Goal: Information Seeking & Learning: Learn about a topic

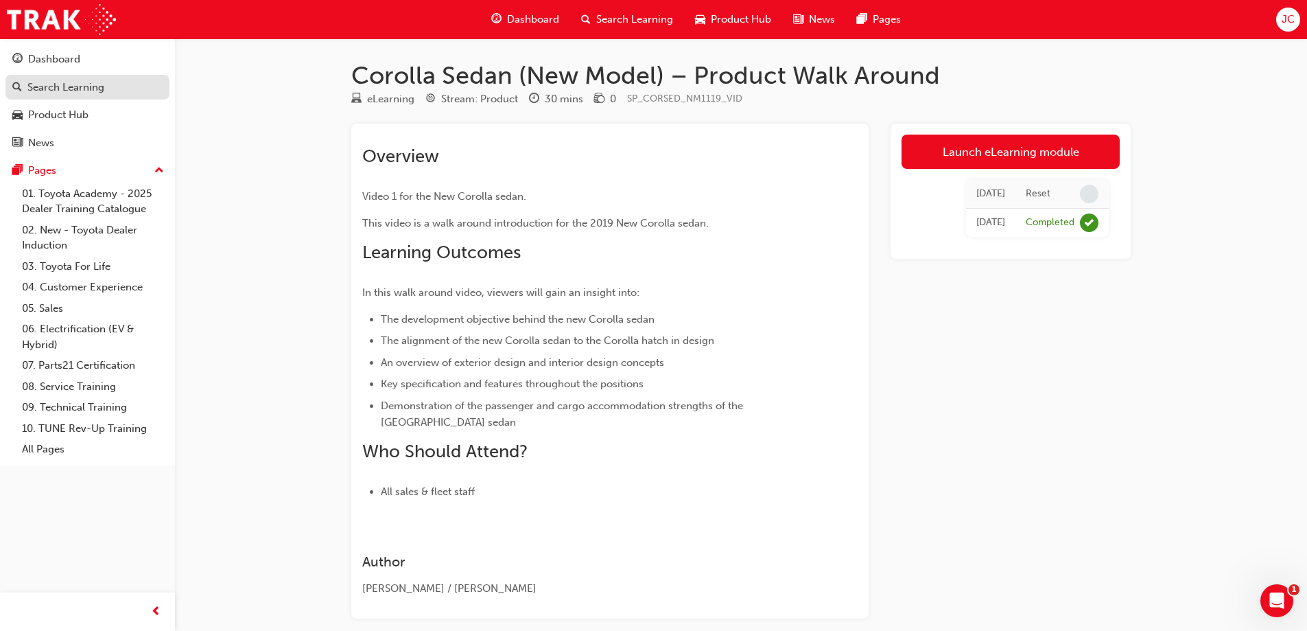
click at [63, 79] on div "Search Learning" at bounding box center [87, 87] width 150 height 17
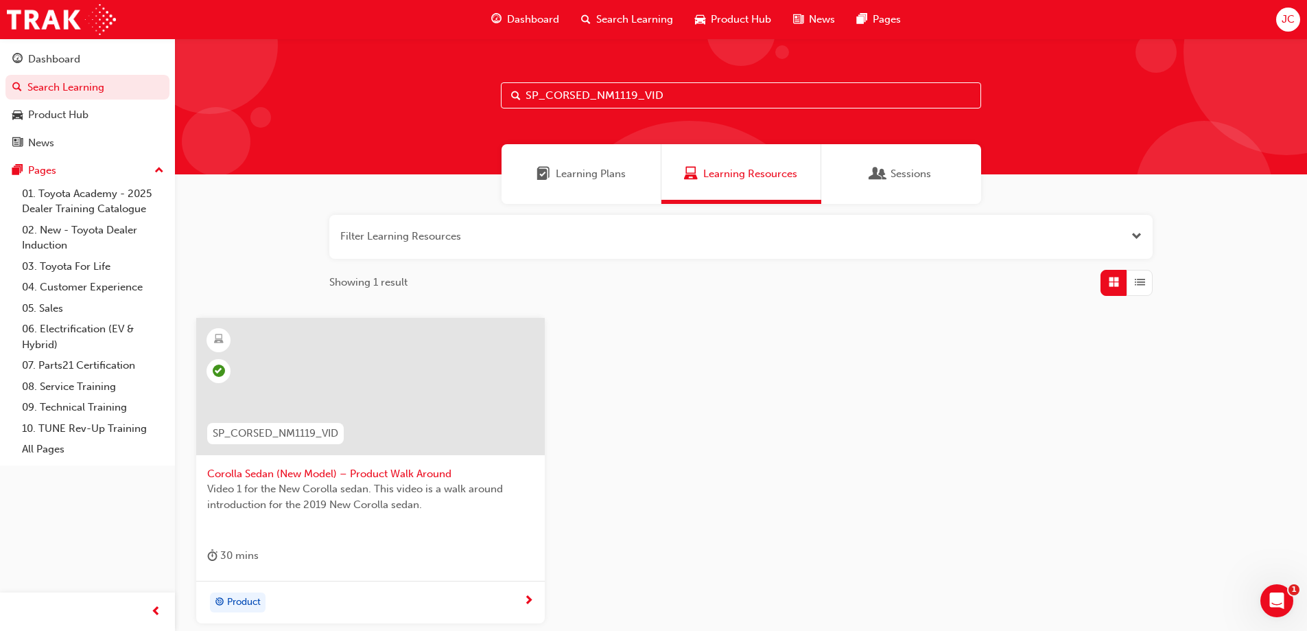
click at [709, 97] on input "SP_CORSED_NM1119_VID" at bounding box center [741, 95] width 480 height 26
drag, startPoint x: 709, startPoint y: 97, endPoint x: 430, endPoint y: 102, distance: 279.3
click at [430, 102] on div "SP_CORSED_NM1119_VID" at bounding box center [741, 106] width 1132 height 136
paste input "OLLA_NM0818_RS"
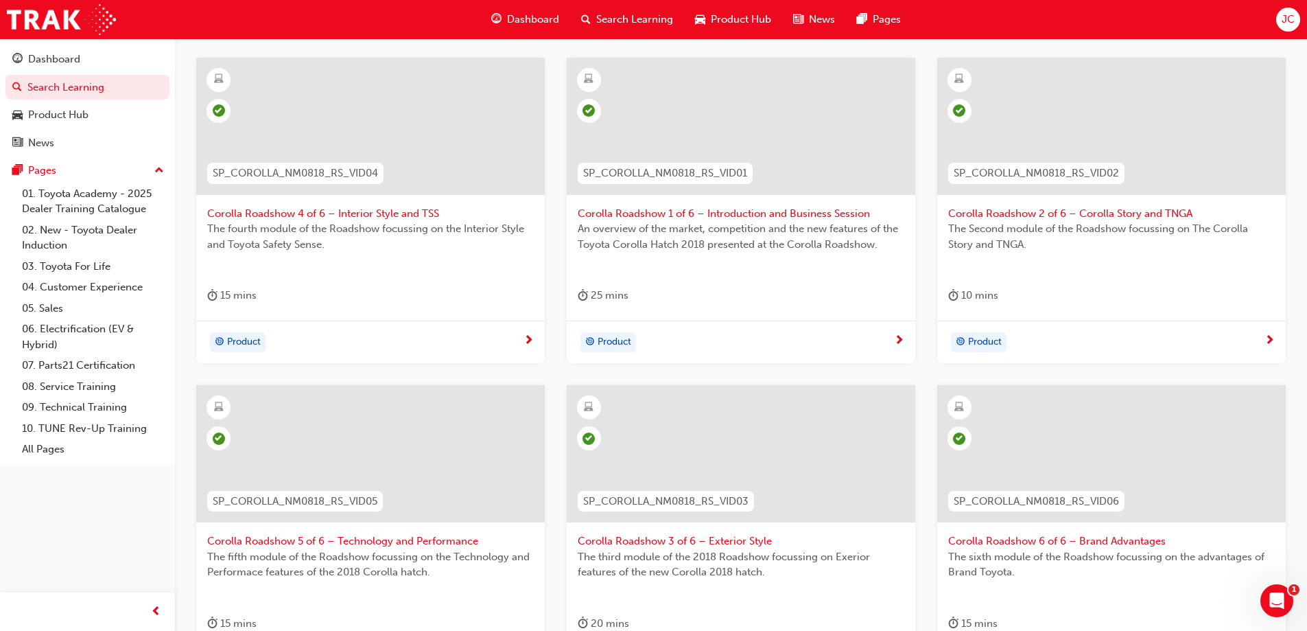
scroll to position [454, 0]
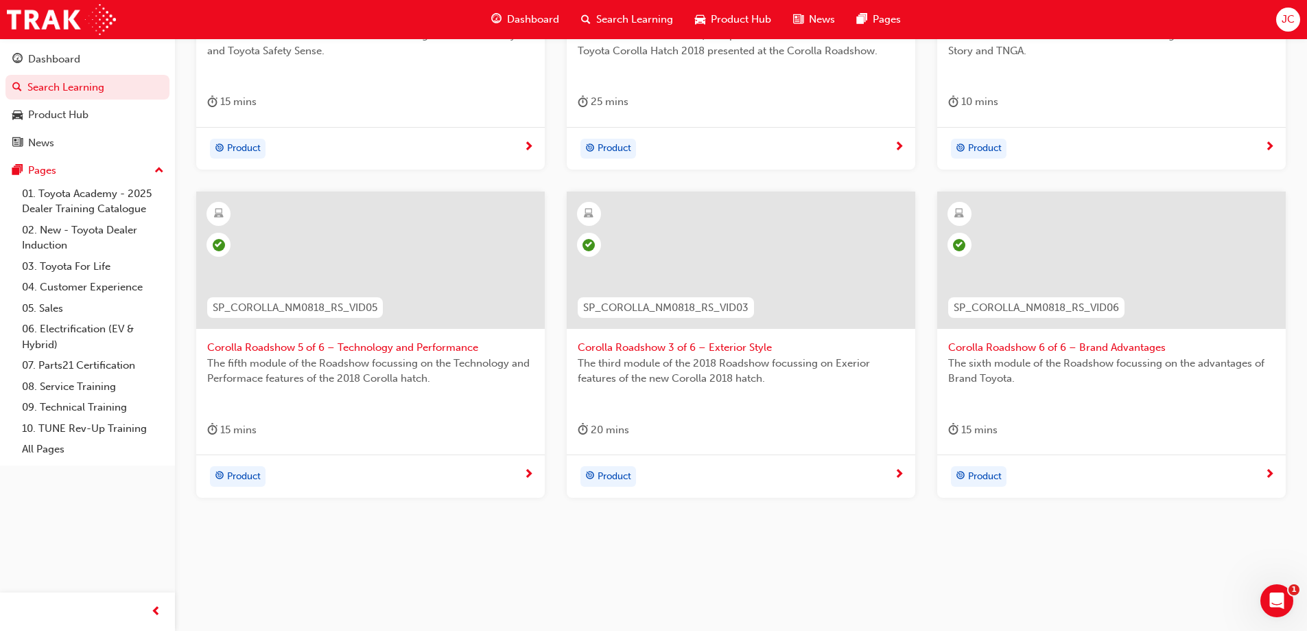
type input "SP_COROLLA_NM0818_RS_VID"
click at [769, 259] on div at bounding box center [741, 259] width 349 height 137
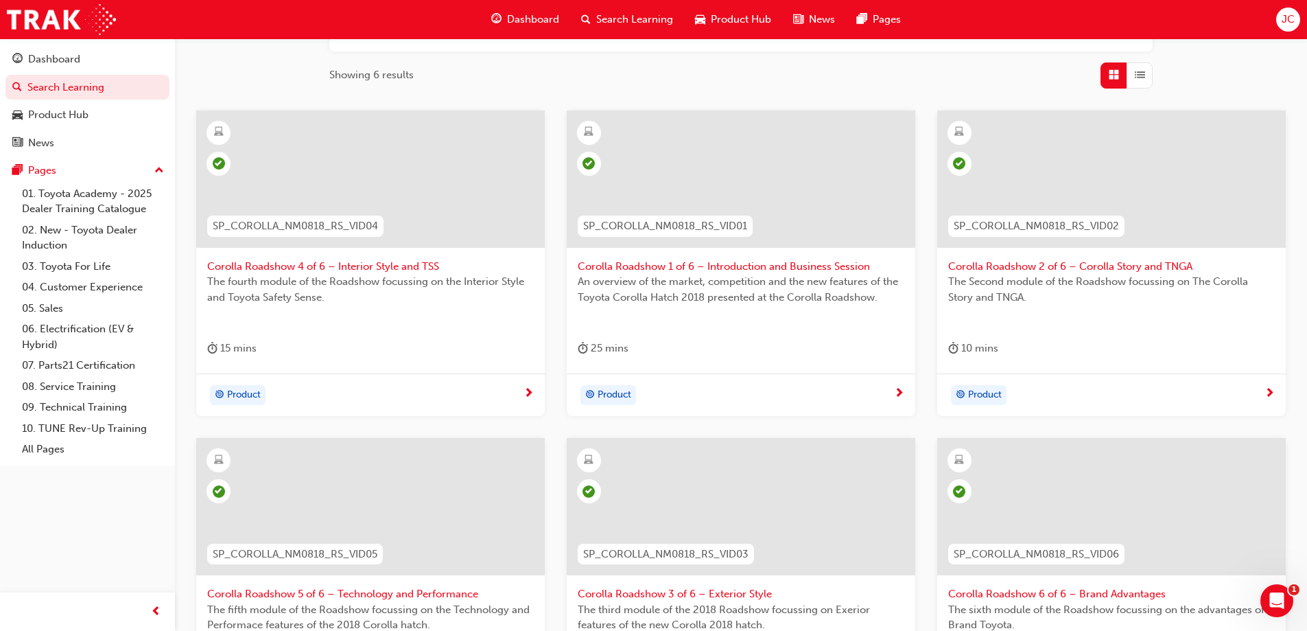
scroll to position [206, 0]
click at [635, 272] on span "Corolla Roadshow 1 of 6 – Introduction and Business Session" at bounding box center [741, 268] width 327 height 16
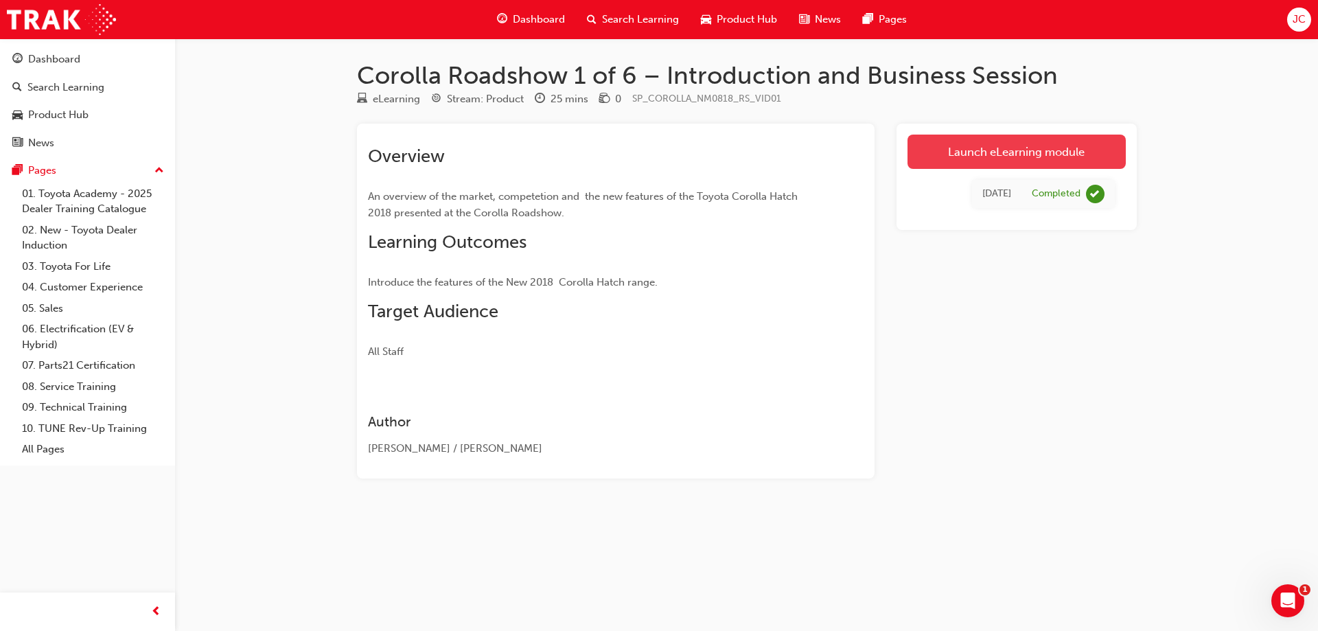
click at [1037, 152] on link "Launch eLearning module" at bounding box center [1016, 151] width 218 height 34
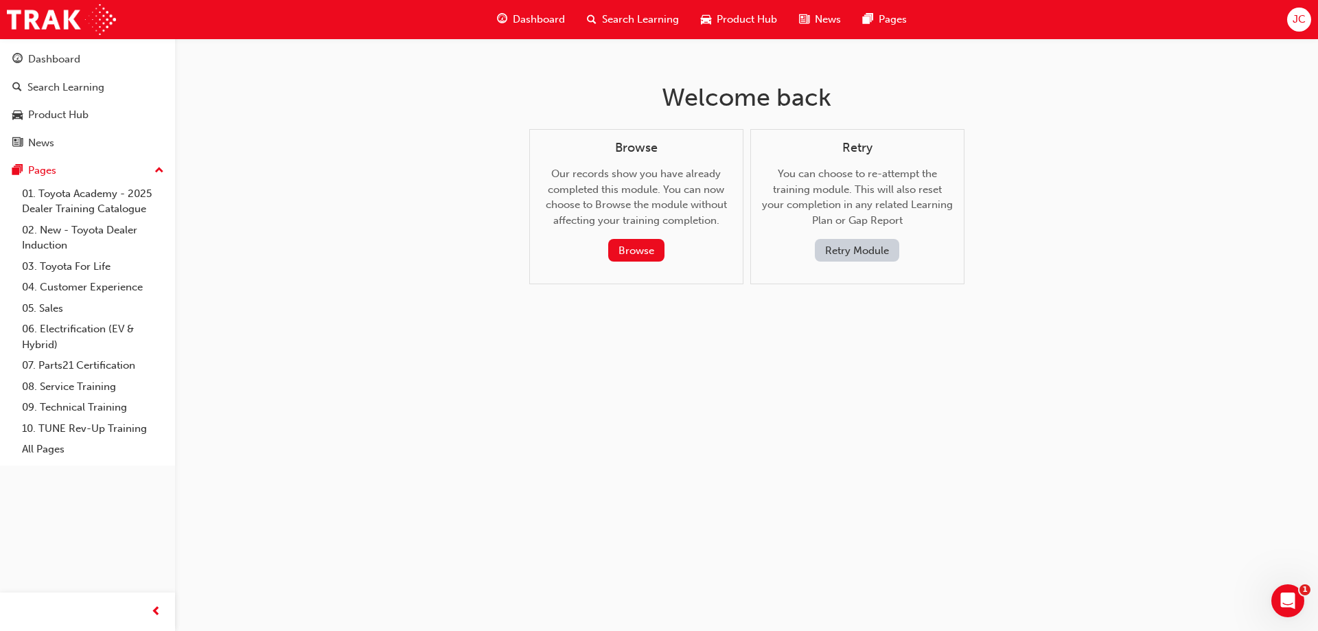
click at [858, 244] on button "Retry Module" at bounding box center [857, 250] width 84 height 23
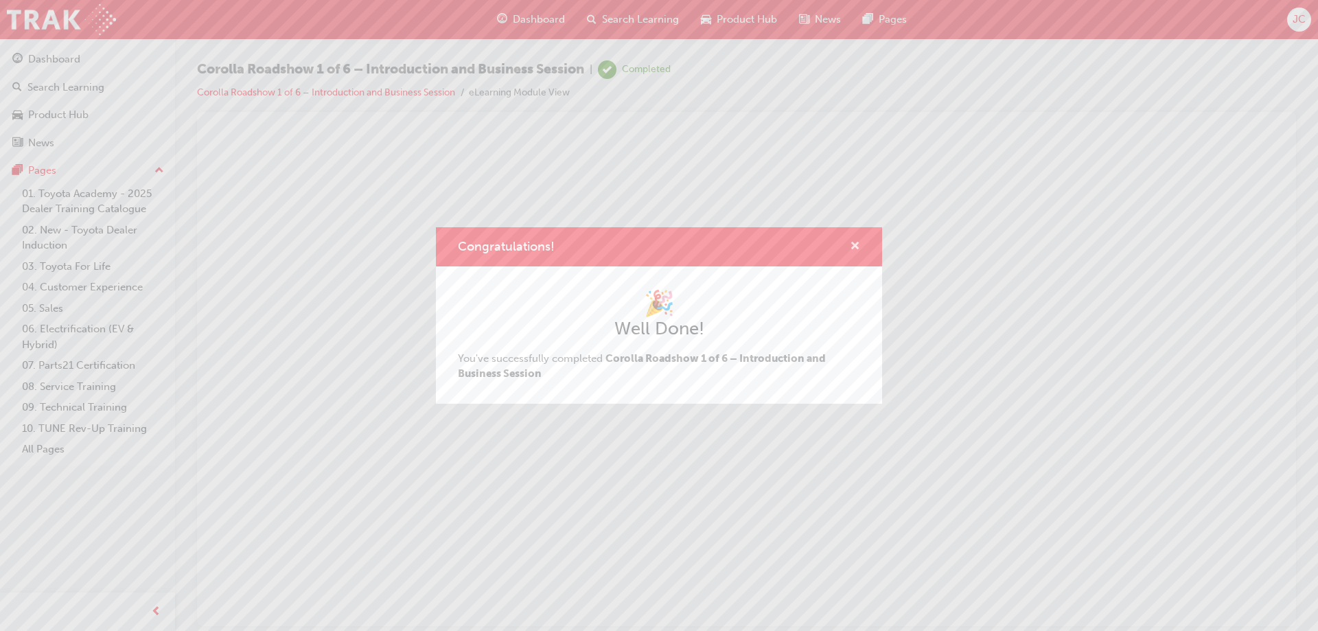
click at [858, 244] on span "cross-icon" at bounding box center [855, 247] width 10 height 12
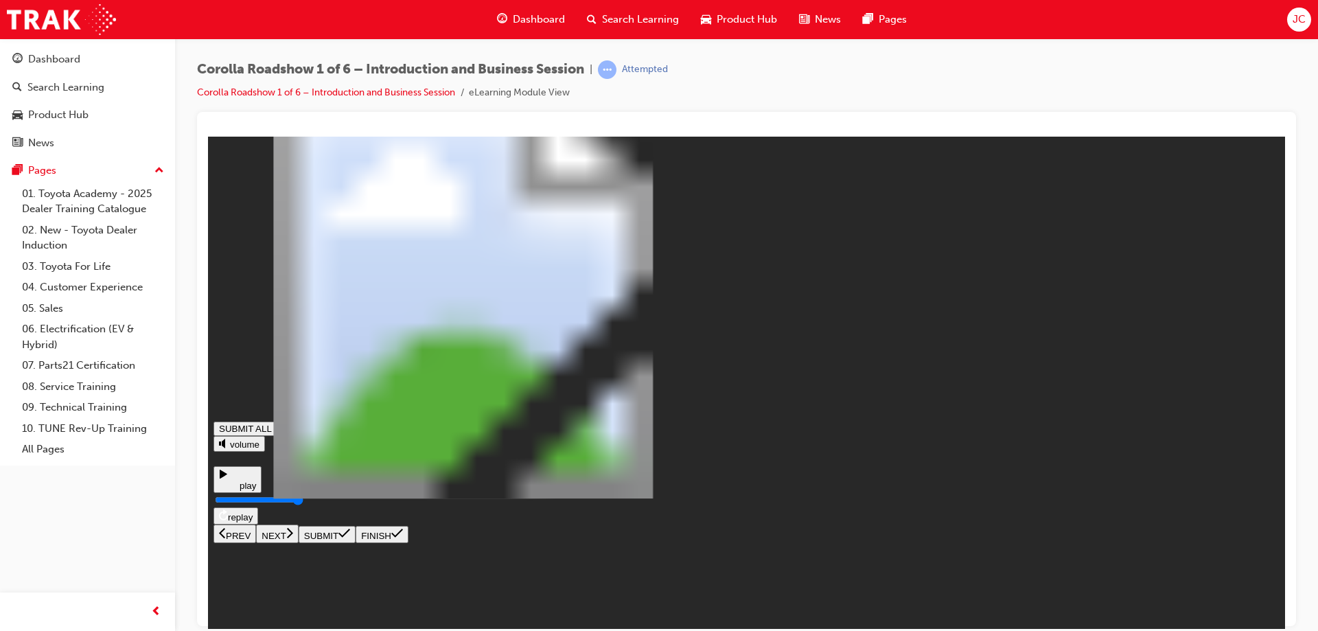
click at [293, 537] on icon at bounding box center [290, 532] width 6 height 10
click at [1194, 420] on div at bounding box center [746, 281] width 1060 height 278
click at [293, 537] on icon at bounding box center [290, 532] width 6 height 10
click at [1254, 420] on div "The video below presents the Business session" at bounding box center [746, 281] width 1060 height 278
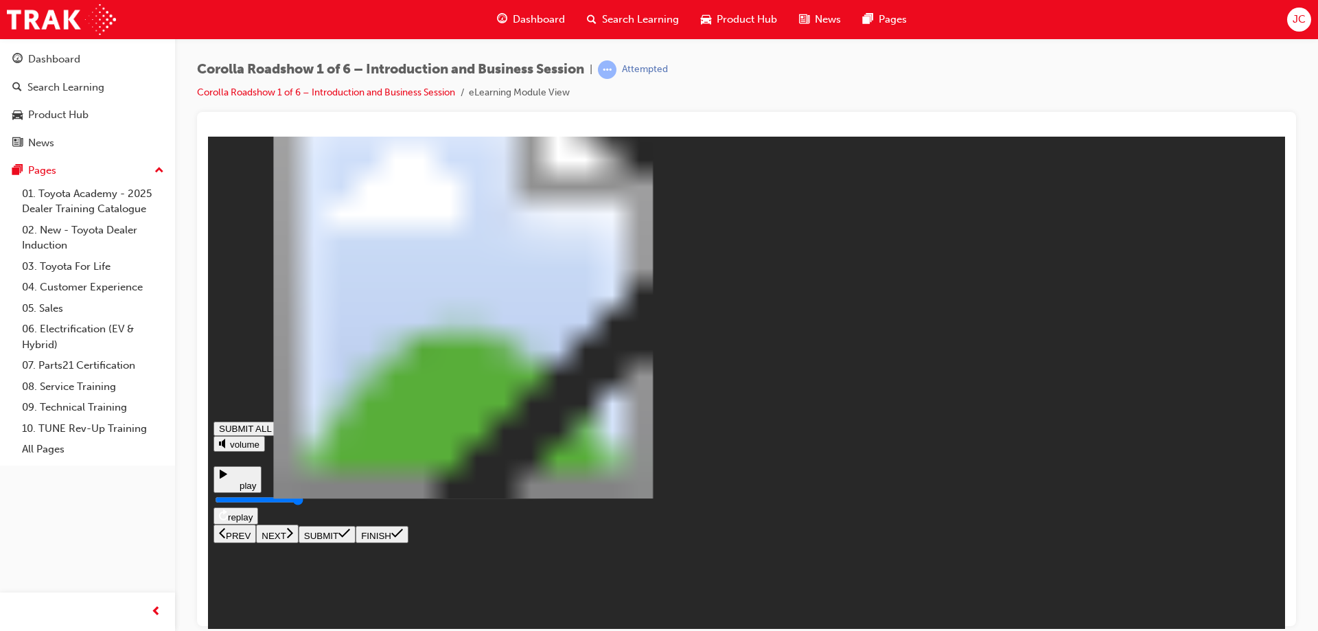
click at [293, 537] on icon at bounding box center [290, 532] width 6 height 10
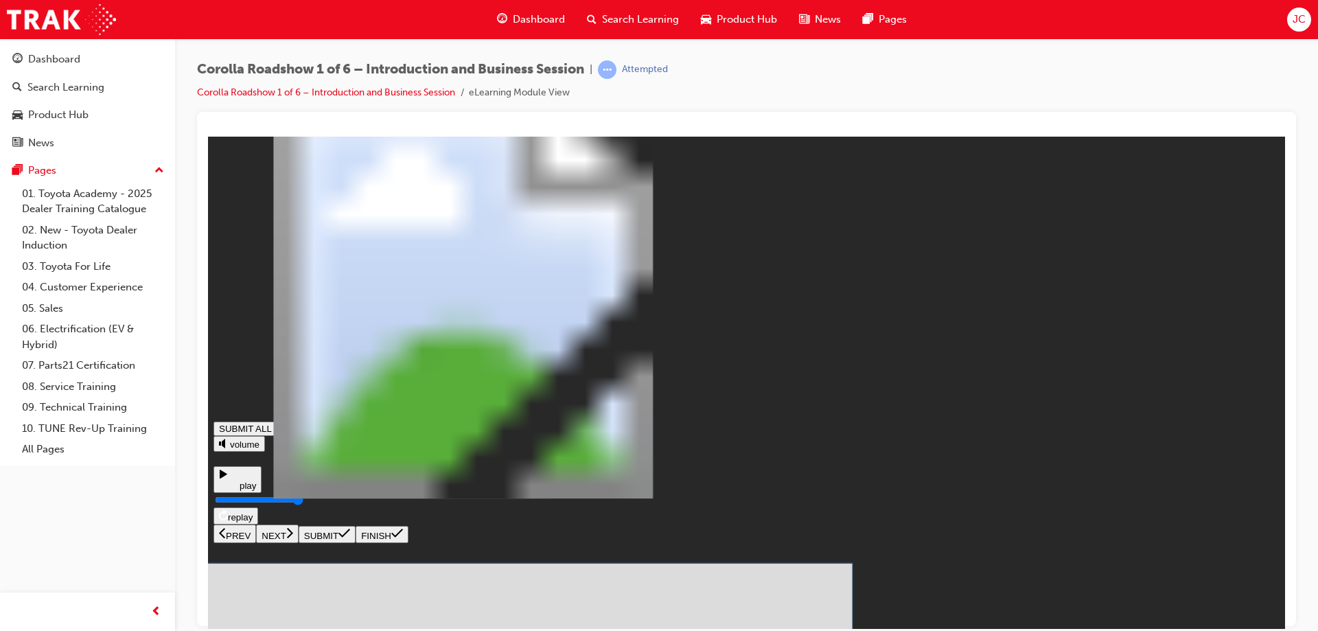
click at [350, 538] on icon at bounding box center [344, 532] width 12 height 11
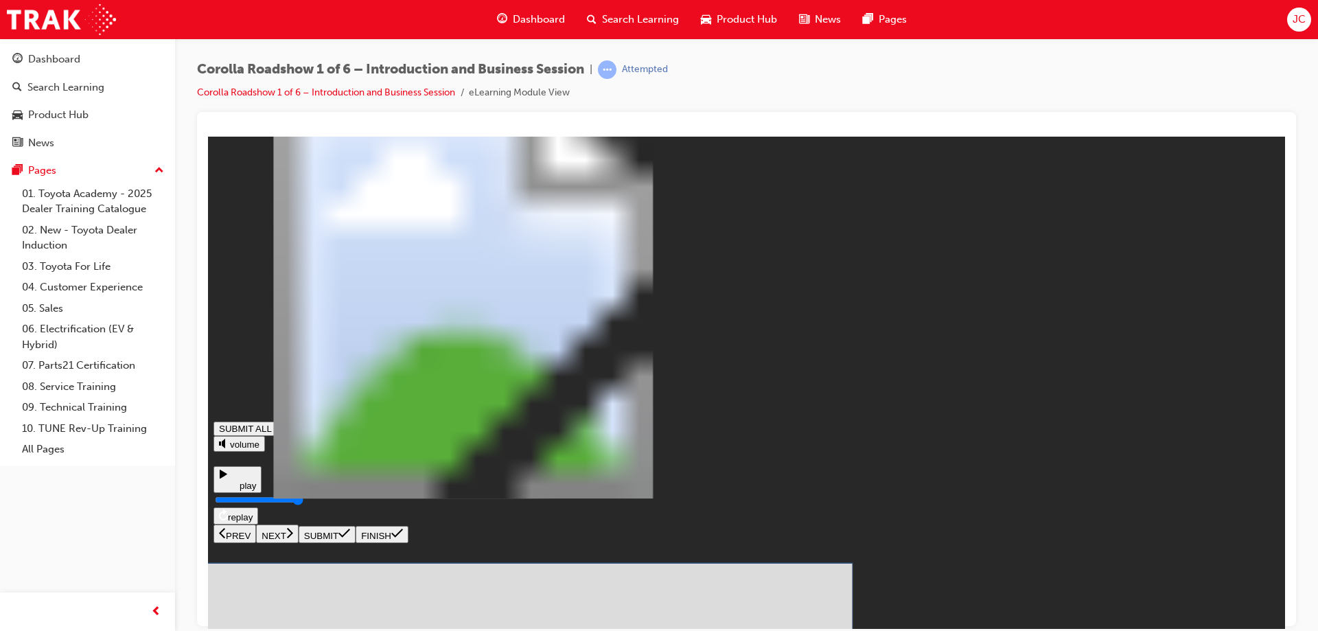
click at [350, 538] on icon at bounding box center [344, 532] width 12 height 11
click at [350, 537] on icon at bounding box center [344, 532] width 12 height 9
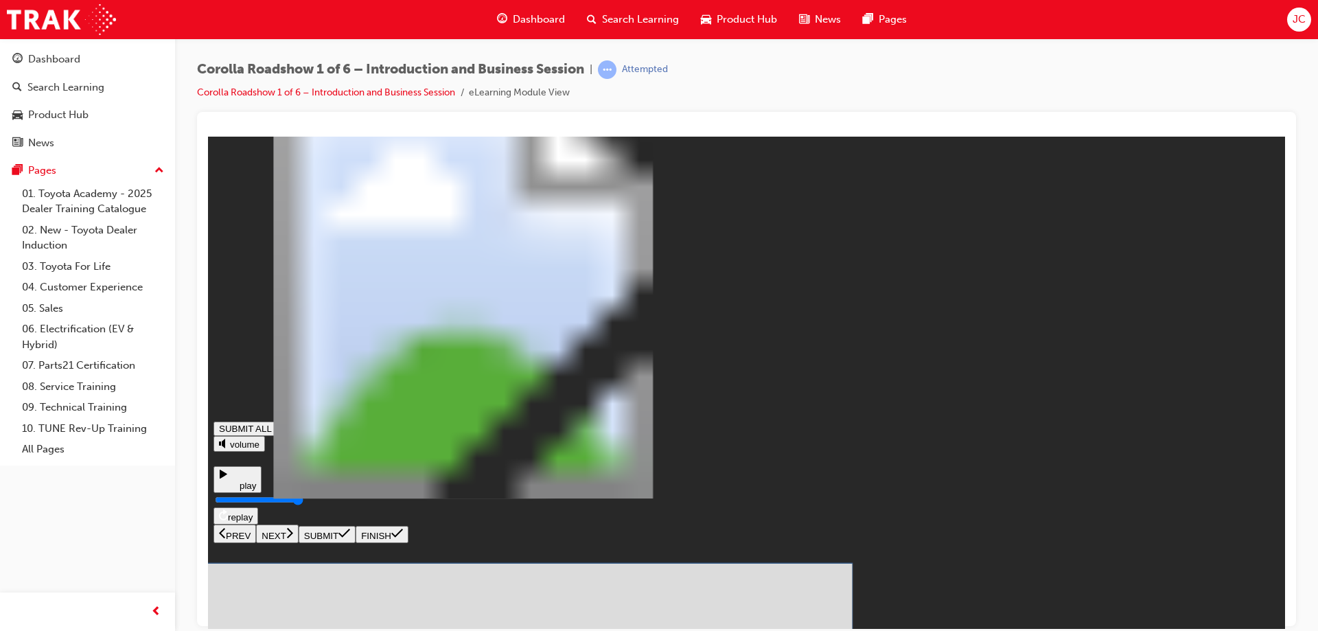
click at [350, 538] on icon at bounding box center [344, 532] width 12 height 11
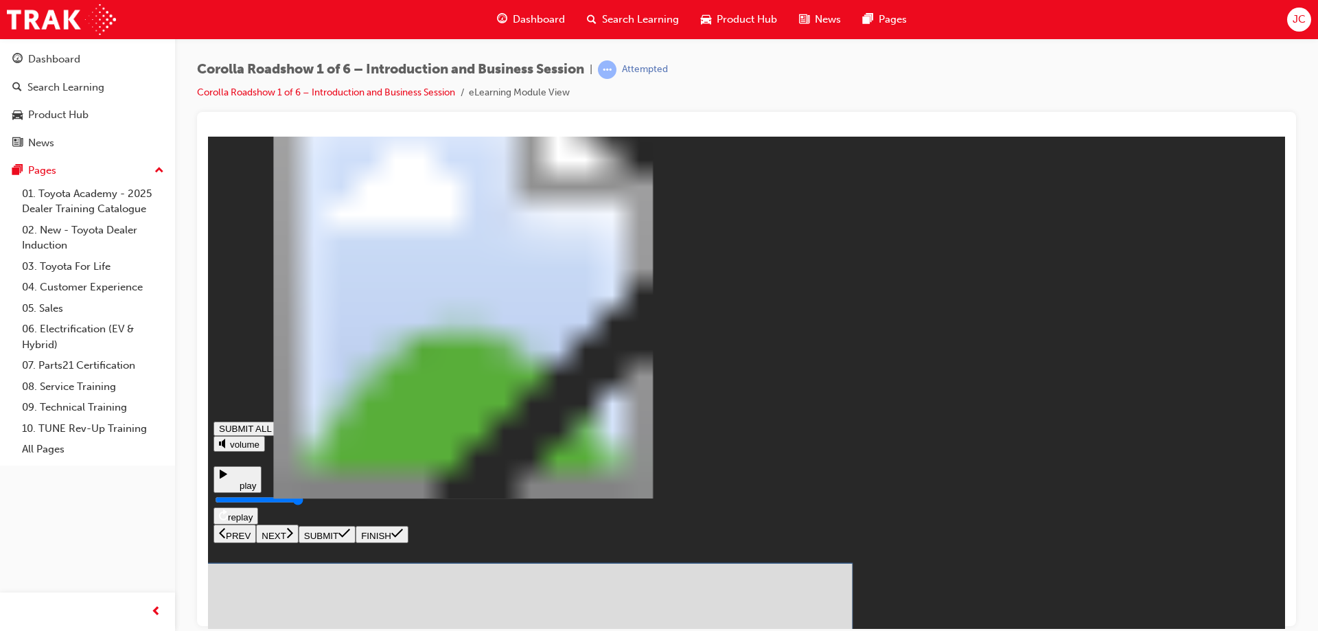
click at [350, 538] on icon at bounding box center [344, 532] width 12 height 11
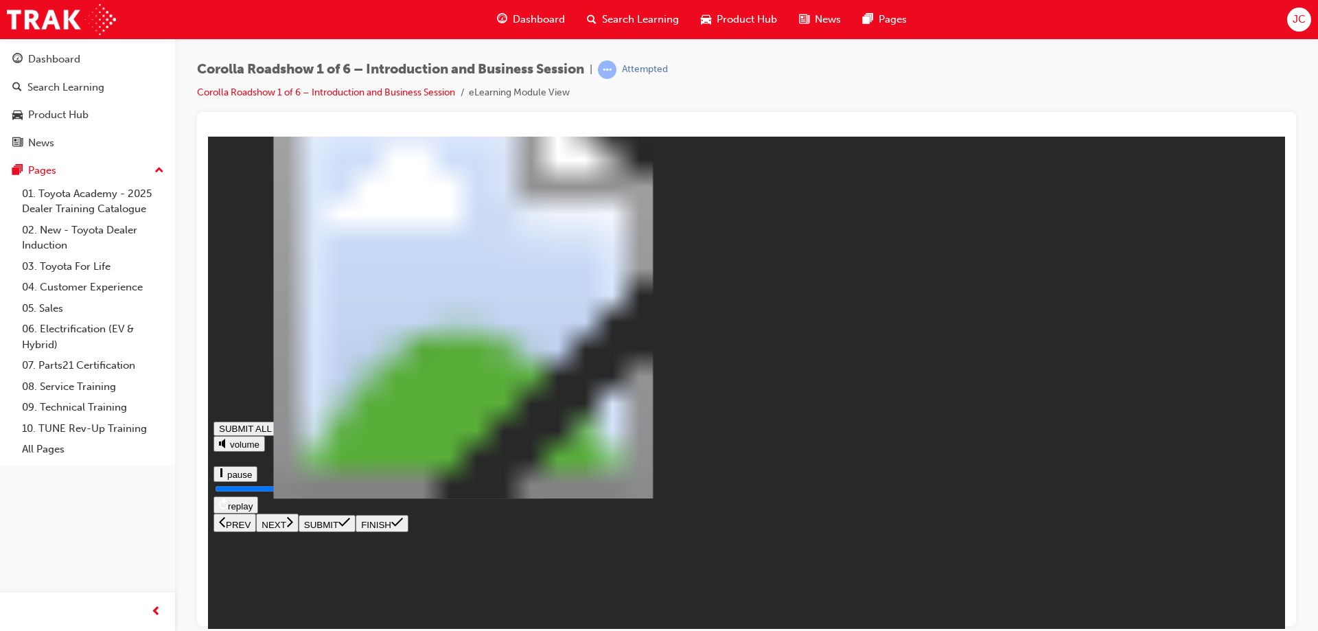
type input "1"
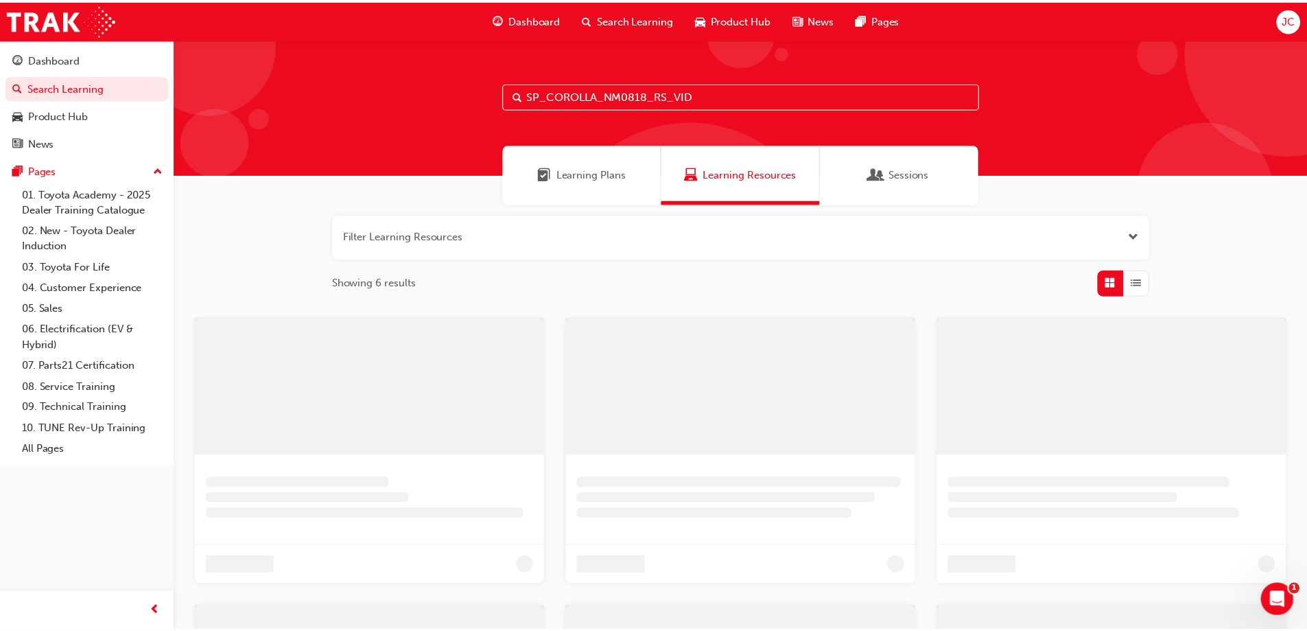
scroll to position [206, 0]
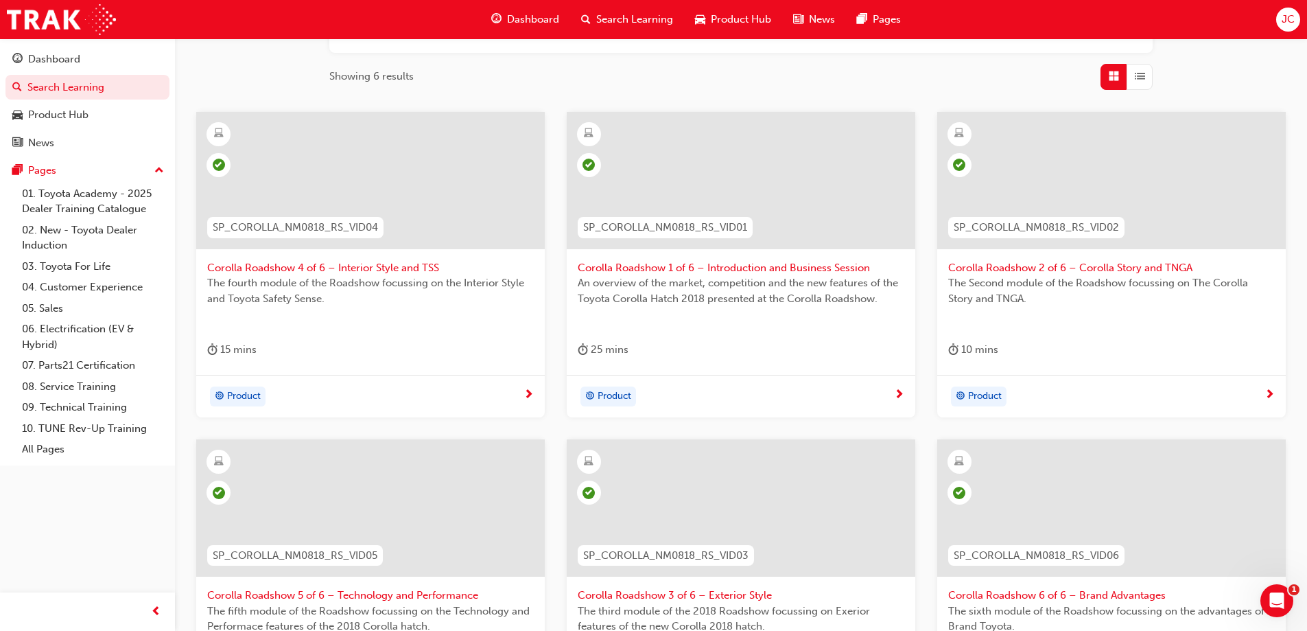
click at [1023, 264] on span "Corolla Roadshow 2 of 6 – Corolla Story and TNGA" at bounding box center [1111, 268] width 327 height 16
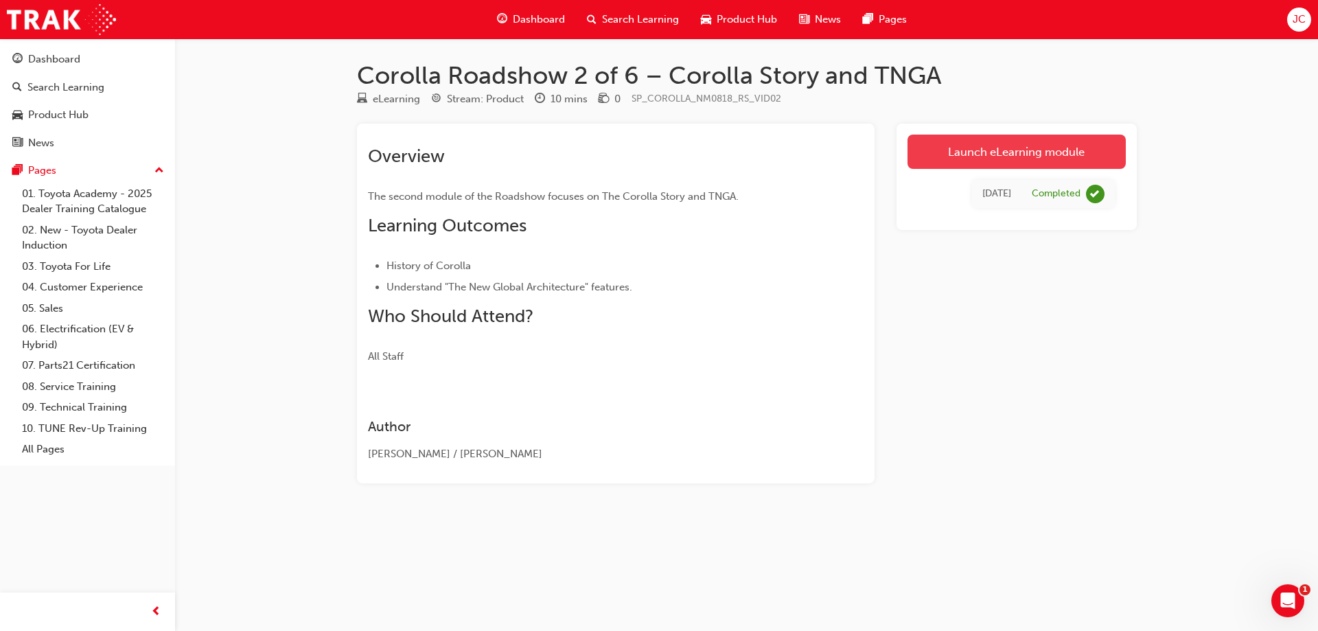
click at [978, 148] on link "Launch eLearning module" at bounding box center [1016, 151] width 218 height 34
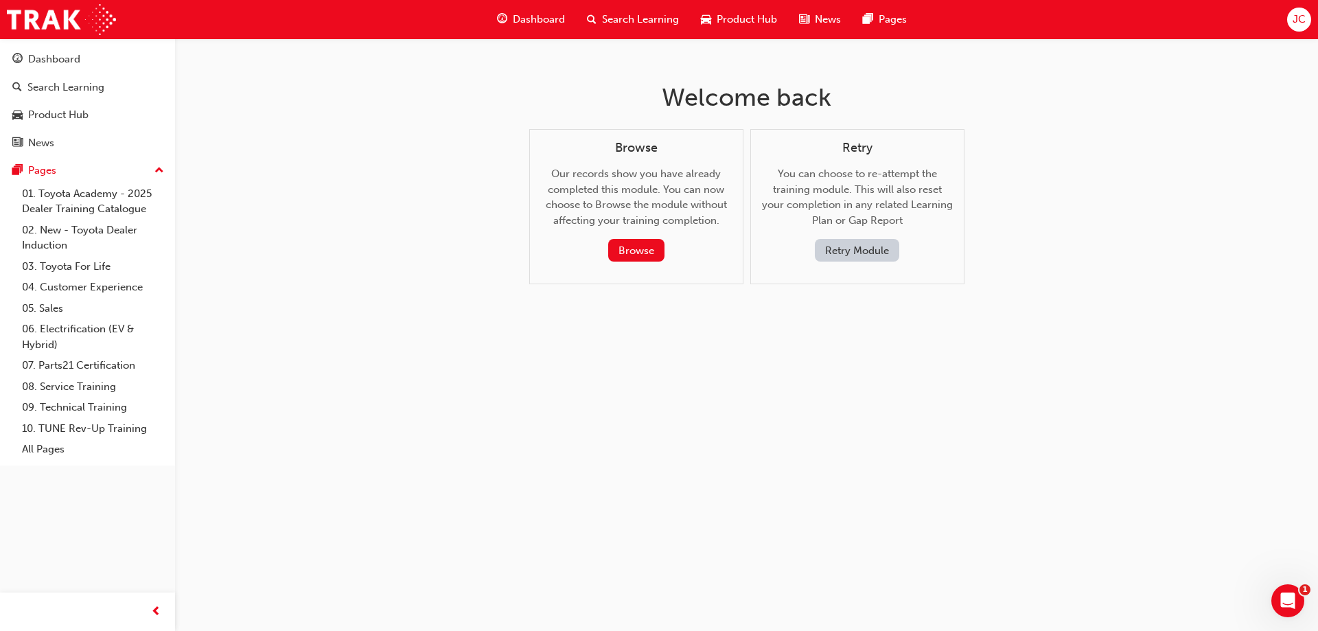
click at [863, 248] on button "Retry Module" at bounding box center [857, 250] width 84 height 23
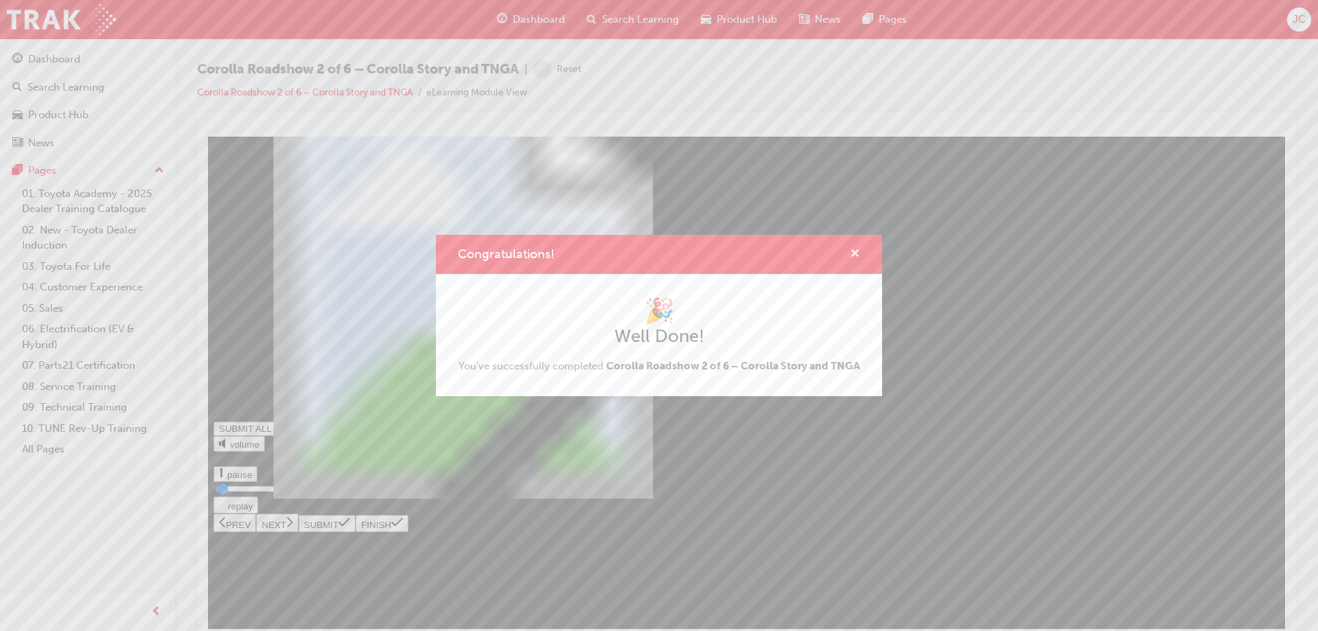
click at [851, 251] on span "cross-icon" at bounding box center [855, 254] width 10 height 12
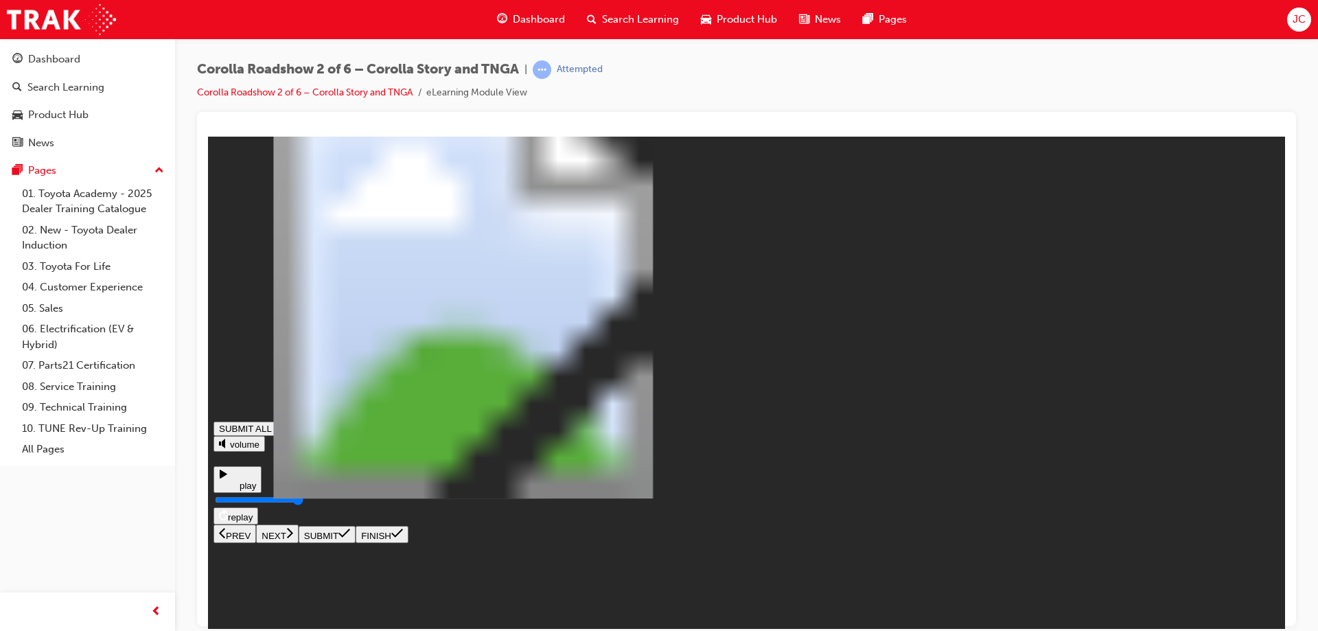
click at [293, 538] on icon at bounding box center [289, 532] width 7 height 12
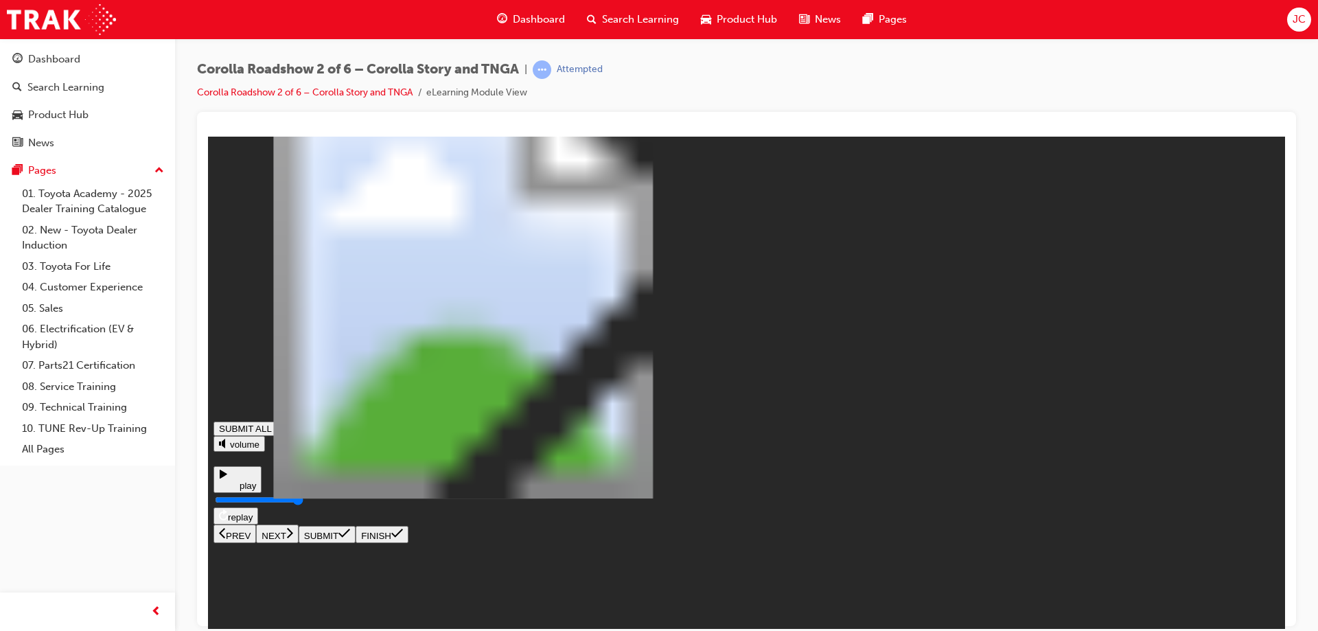
click at [293, 537] on icon at bounding box center [290, 532] width 6 height 10
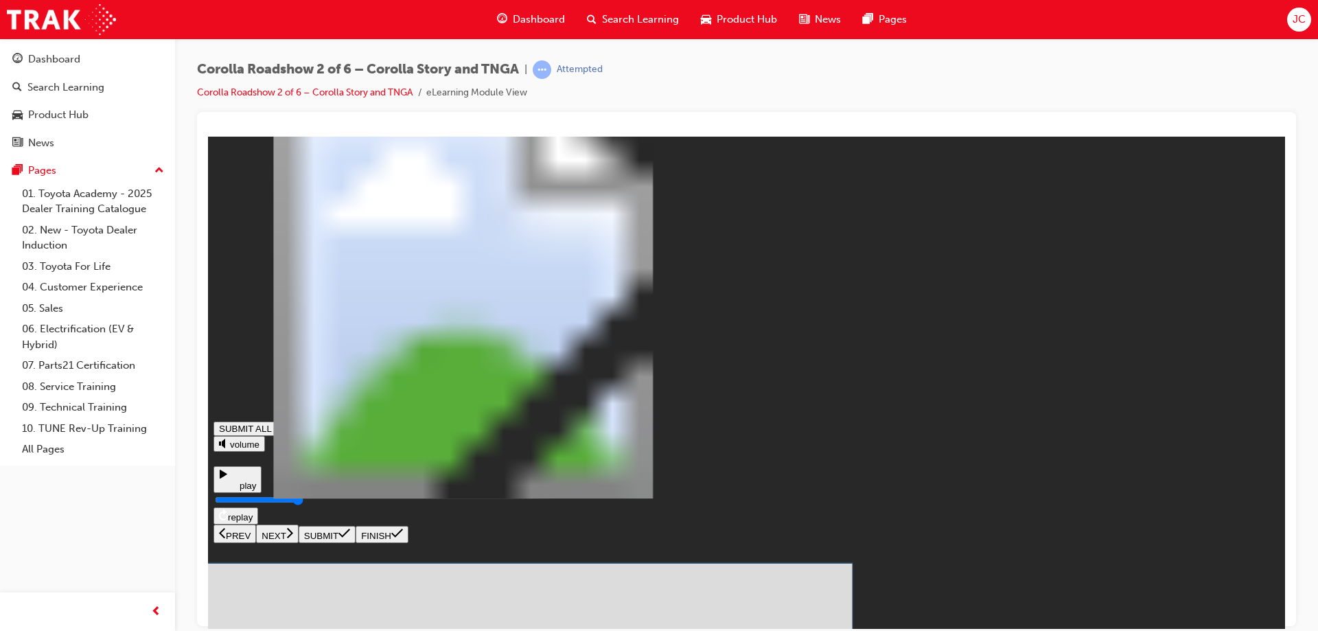
click at [350, 538] on icon at bounding box center [344, 532] width 12 height 11
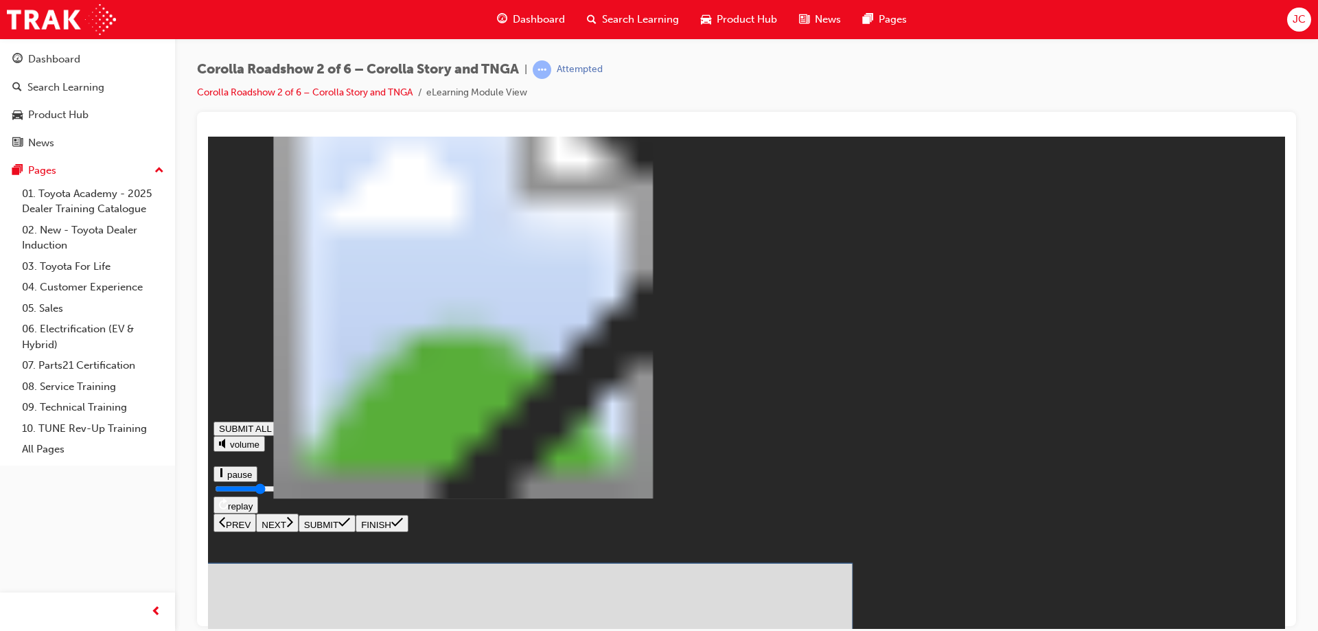
click at [350, 538] on icon at bounding box center [344, 532] width 12 height 11
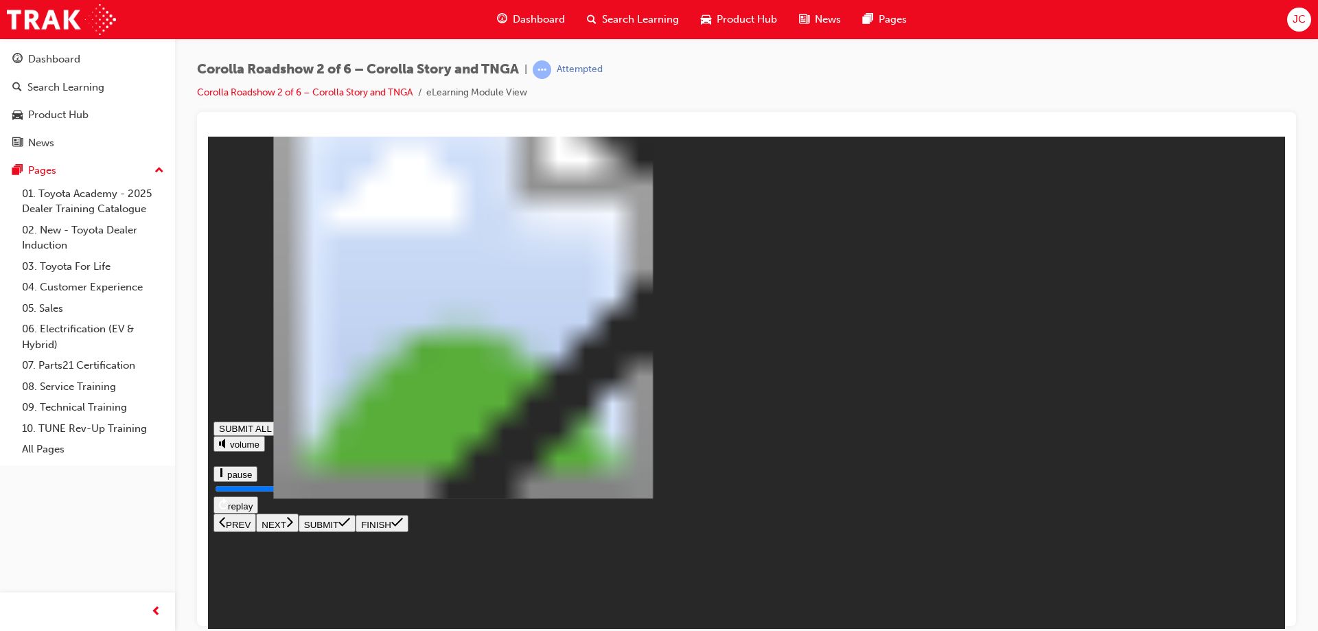
type input "1"
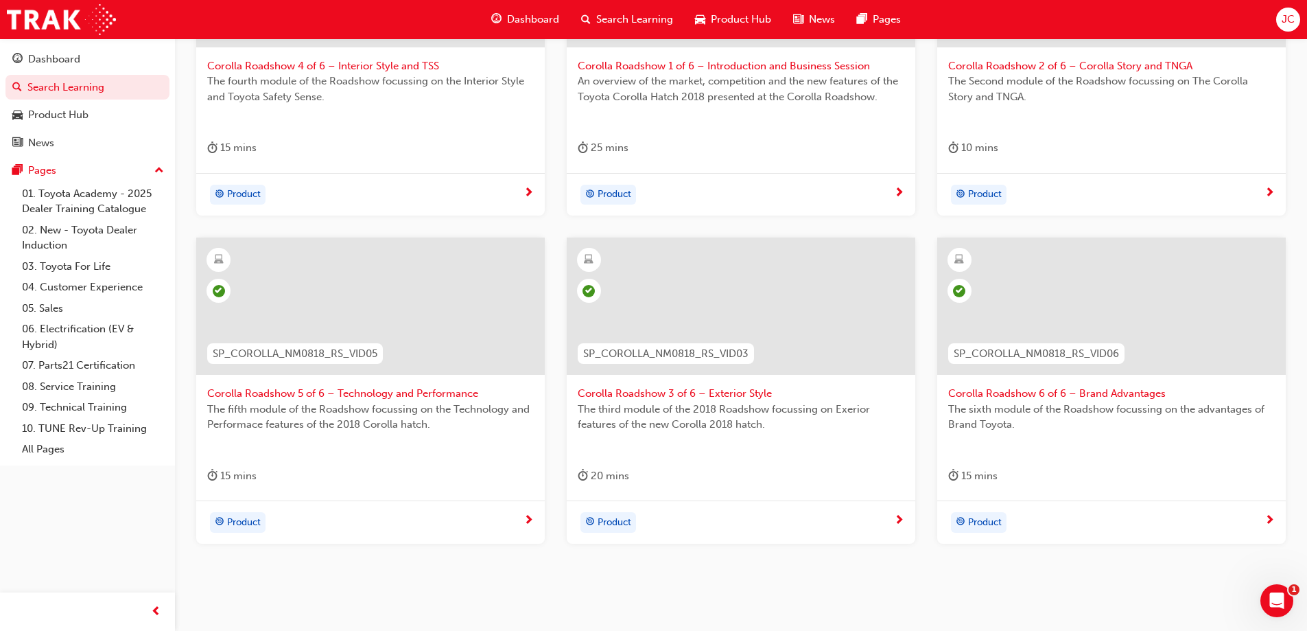
scroll to position [412, 0]
click at [647, 386] on span "Corolla Roadshow 3 of 6 – Exterior Style" at bounding box center [741, 390] width 327 height 16
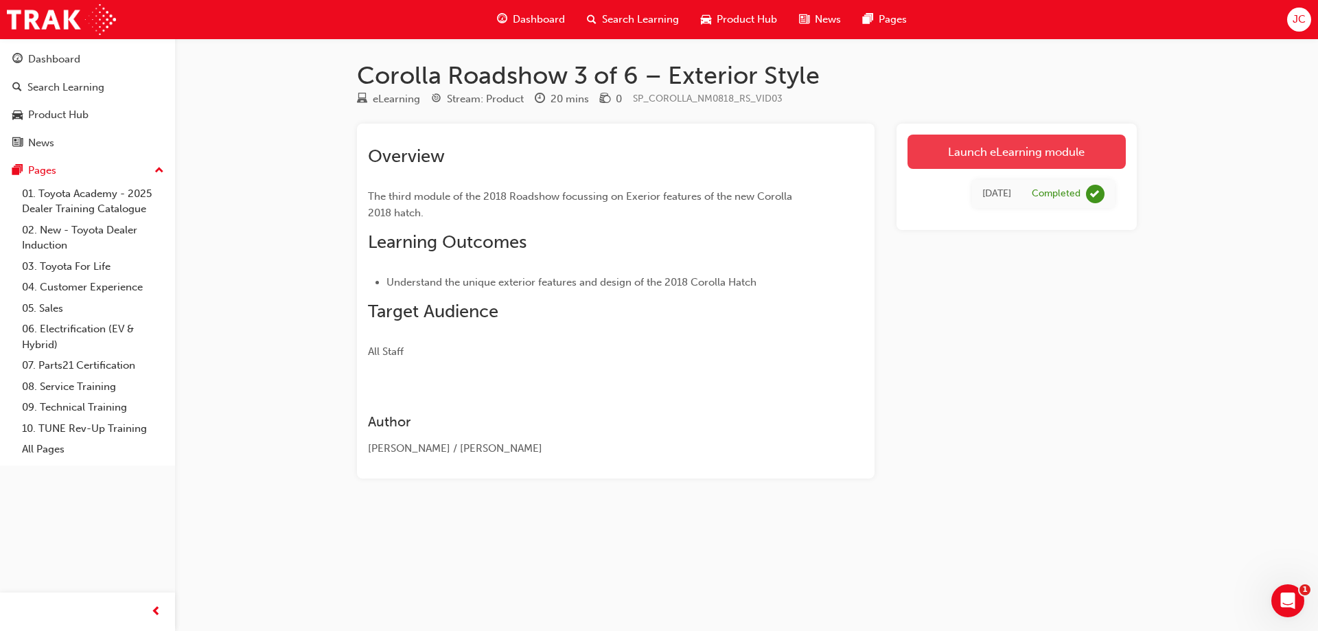
click at [991, 152] on link "Launch eLearning module" at bounding box center [1016, 151] width 218 height 34
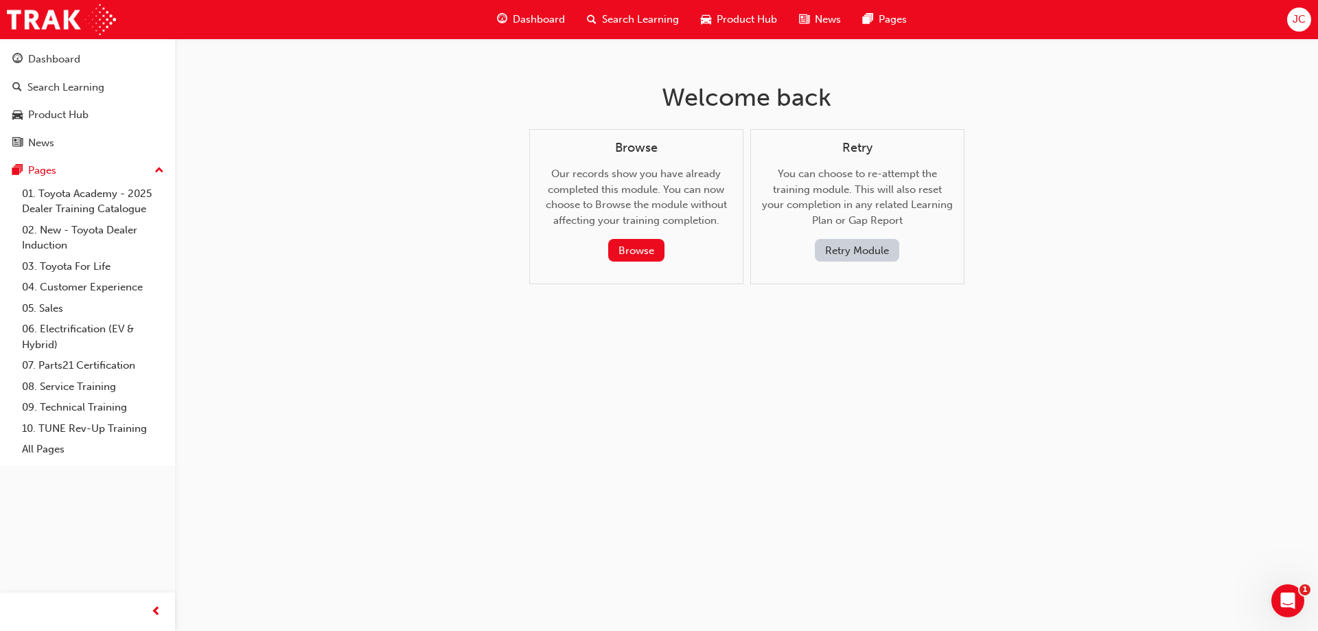
click at [845, 253] on button "Retry Module" at bounding box center [857, 250] width 84 height 23
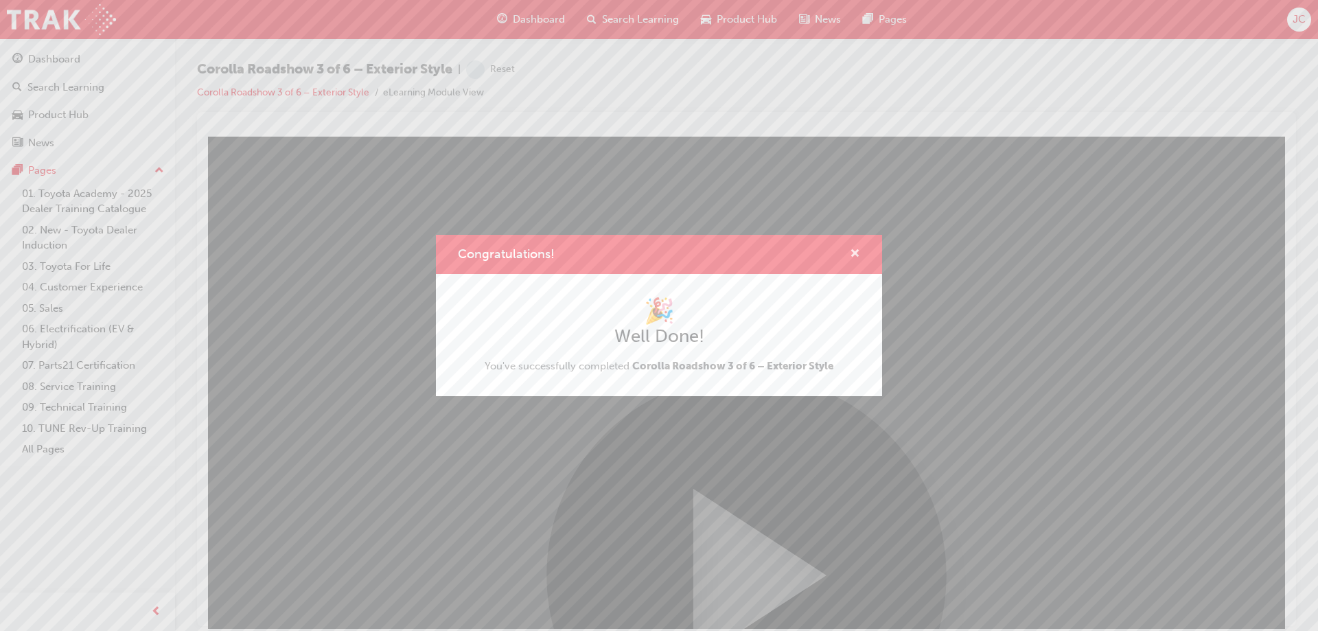
click at [852, 255] on span "cross-icon" at bounding box center [855, 254] width 10 height 12
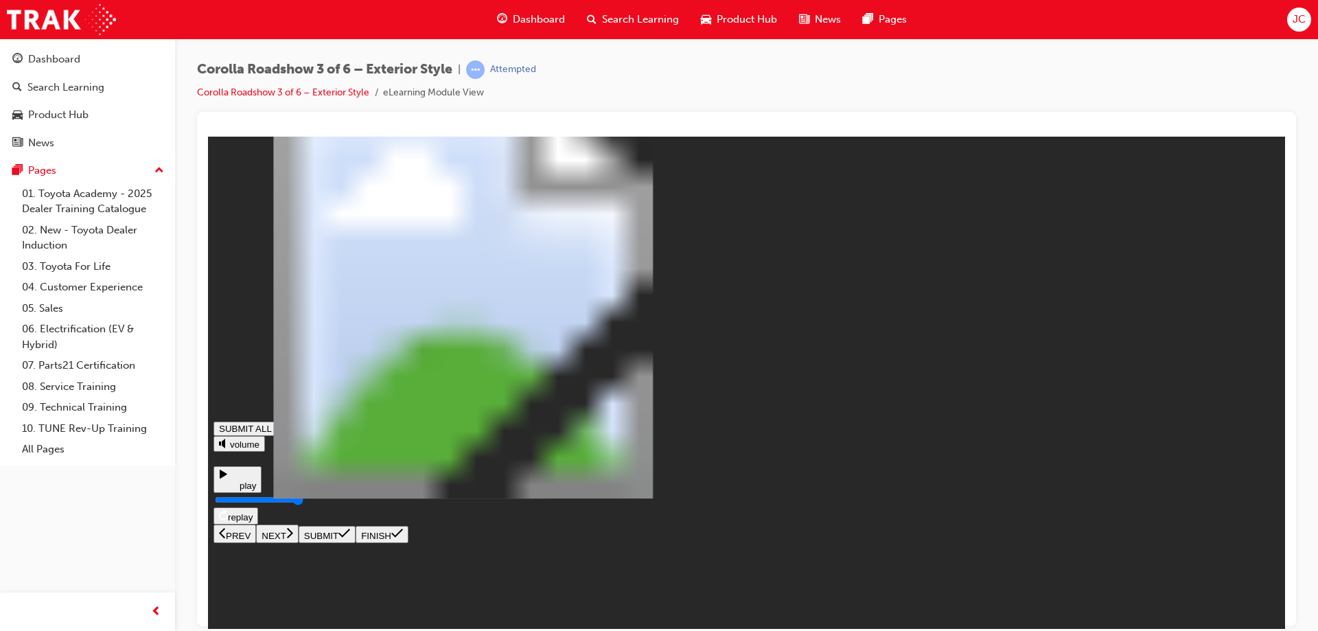
click at [293, 538] on icon at bounding box center [289, 532] width 7 height 12
click at [293, 537] on icon at bounding box center [290, 532] width 6 height 10
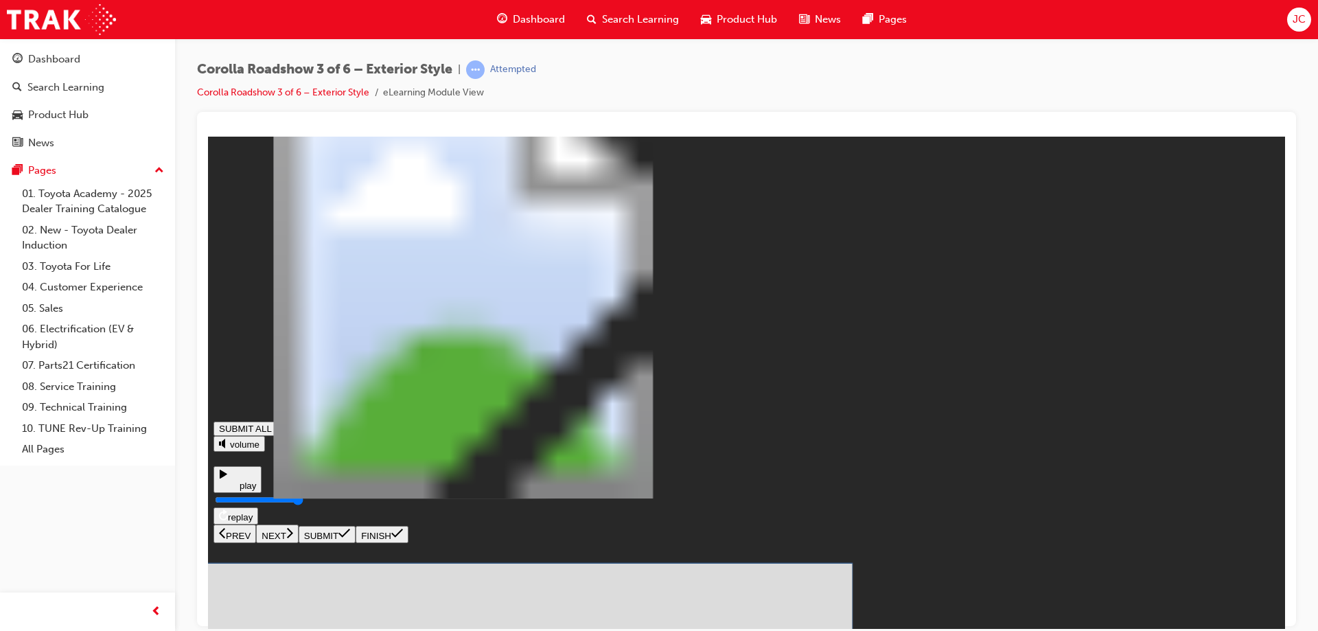
click at [350, 538] on icon at bounding box center [344, 532] width 12 height 11
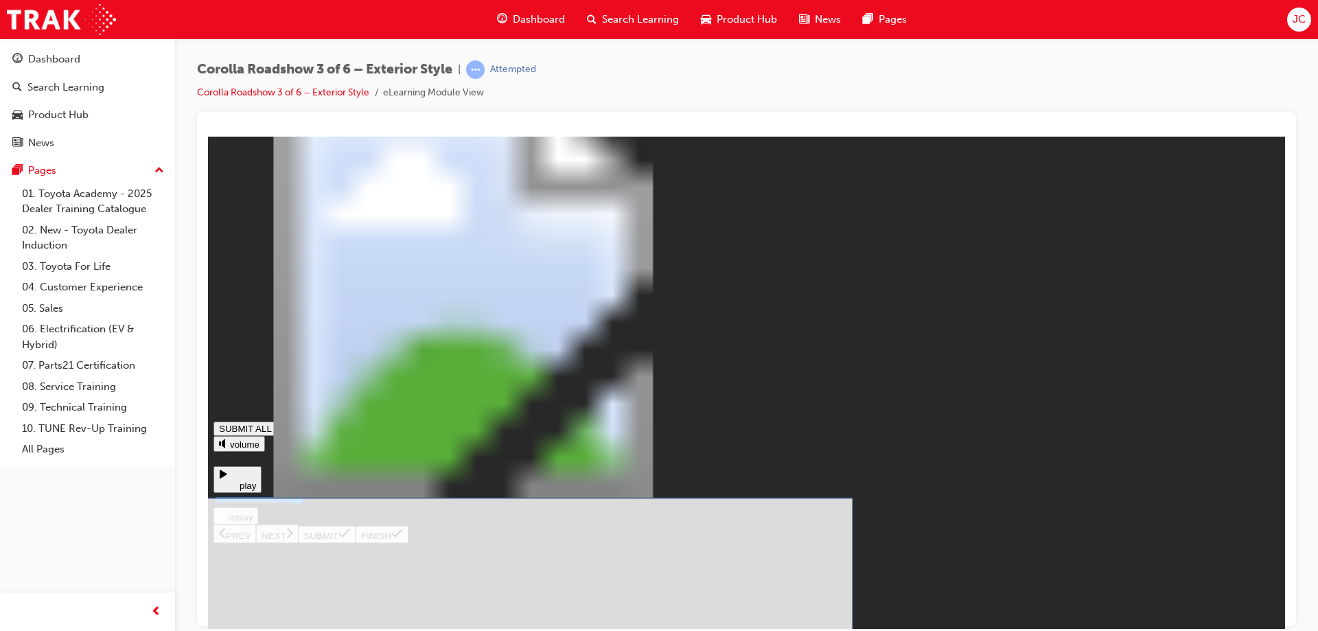
click at [350, 538] on icon at bounding box center [344, 532] width 12 height 11
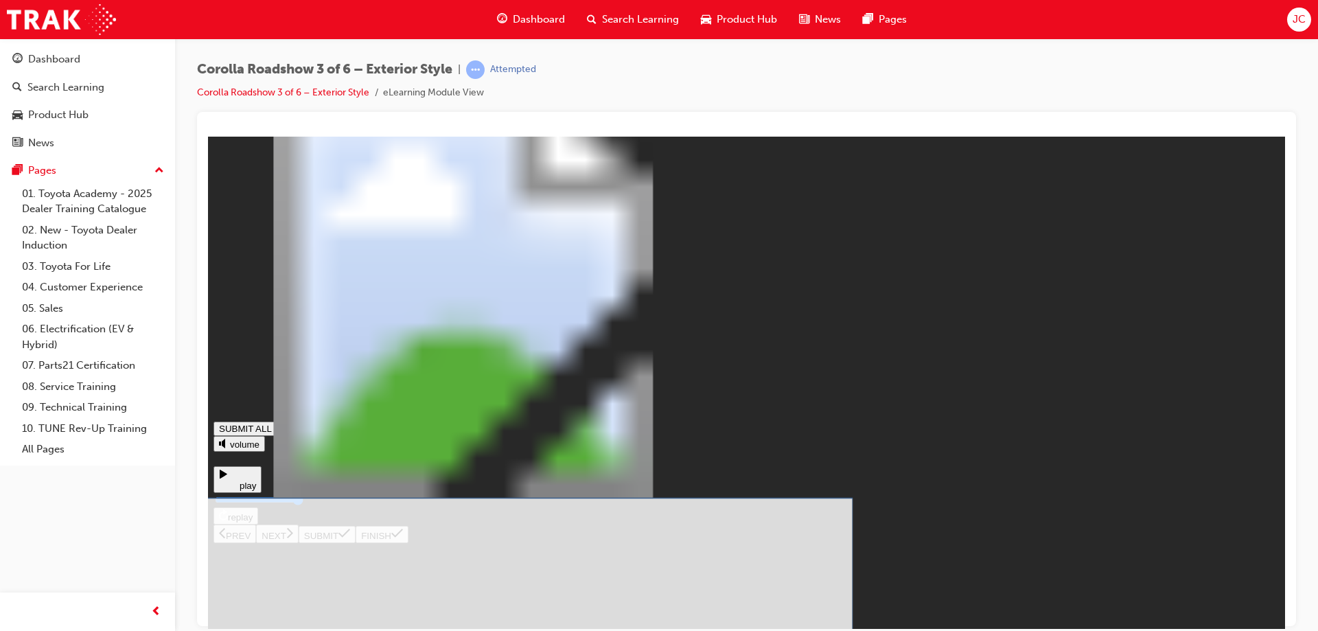
click at [350, 538] on icon at bounding box center [344, 532] width 12 height 11
click at [350, 537] on icon at bounding box center [344, 532] width 12 height 9
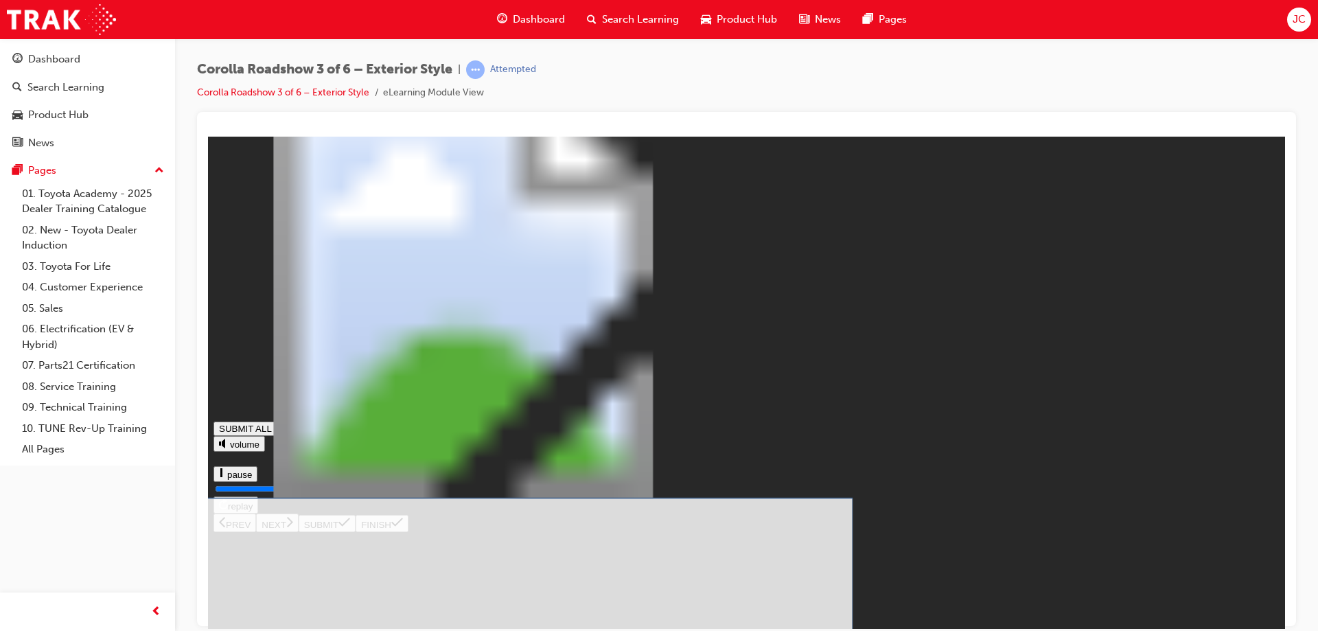
click at [350, 538] on icon at bounding box center [344, 532] width 12 height 11
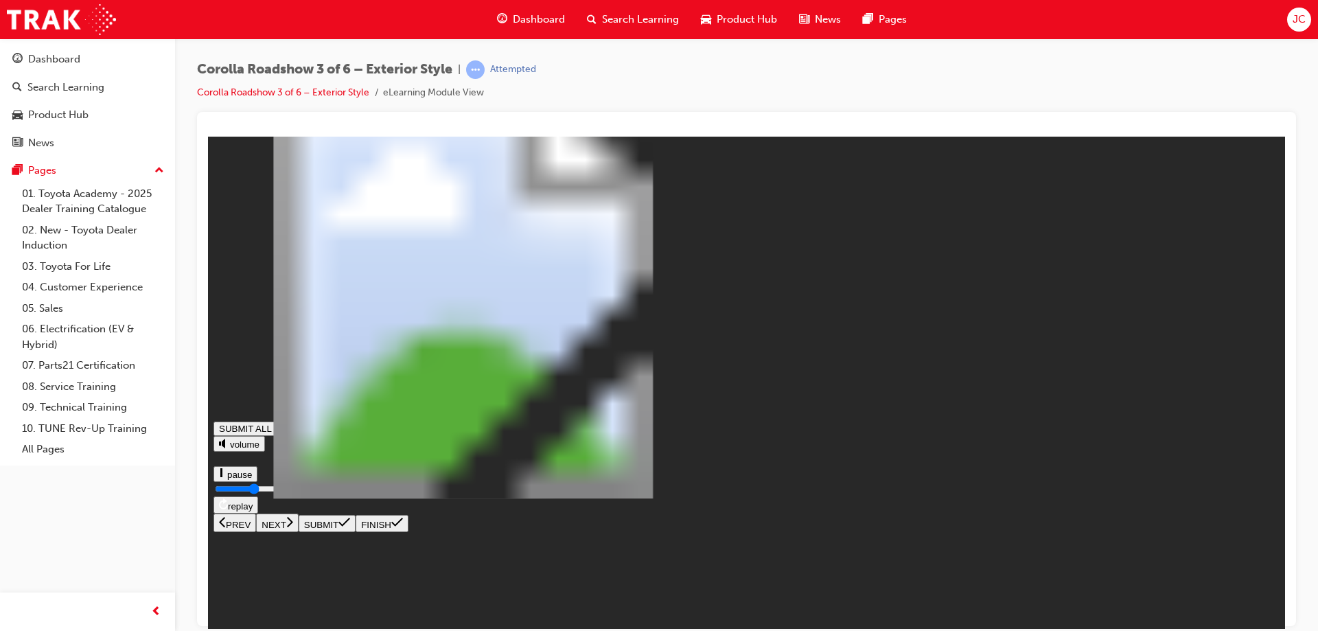
type input "0.441"
type input "0.718"
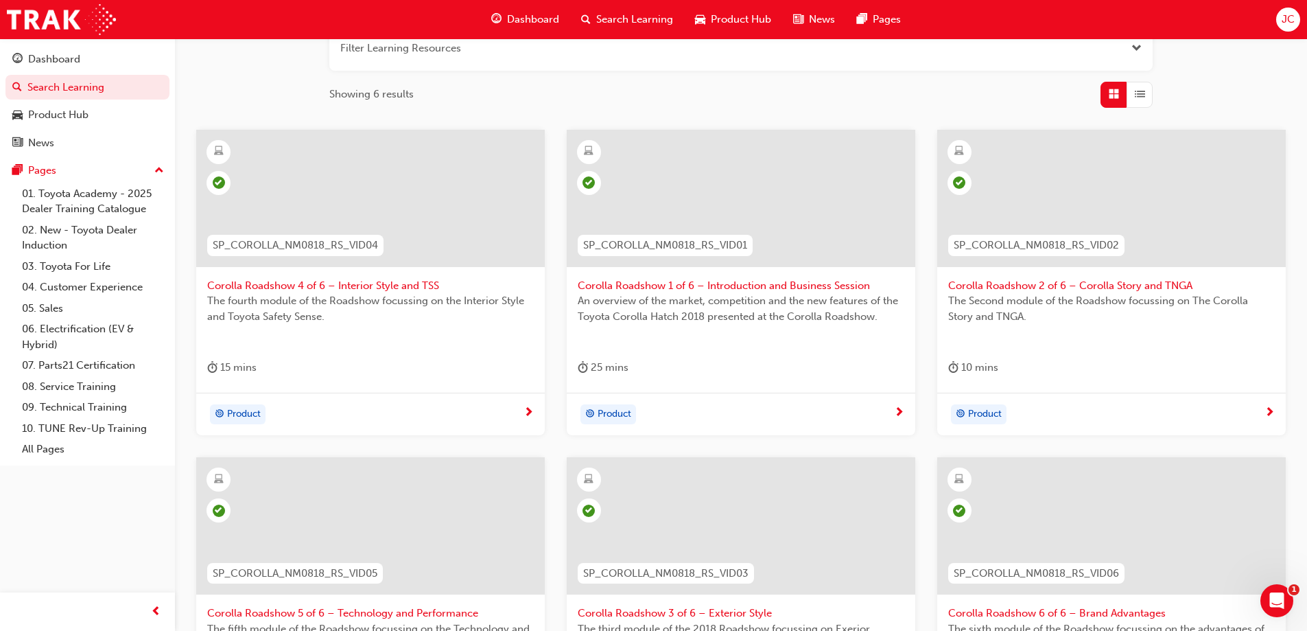
scroll to position [149, 0]
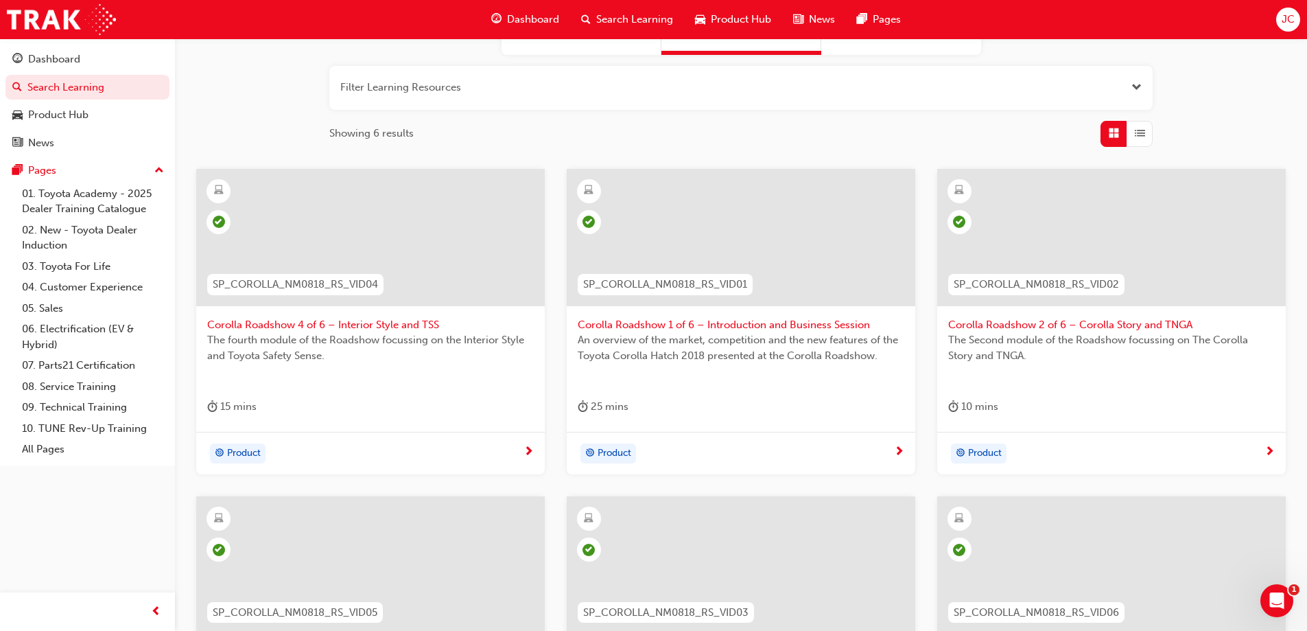
click at [350, 326] on span "Corolla Roadshow 4 of 6 – Interior Style and TSS" at bounding box center [370, 325] width 327 height 16
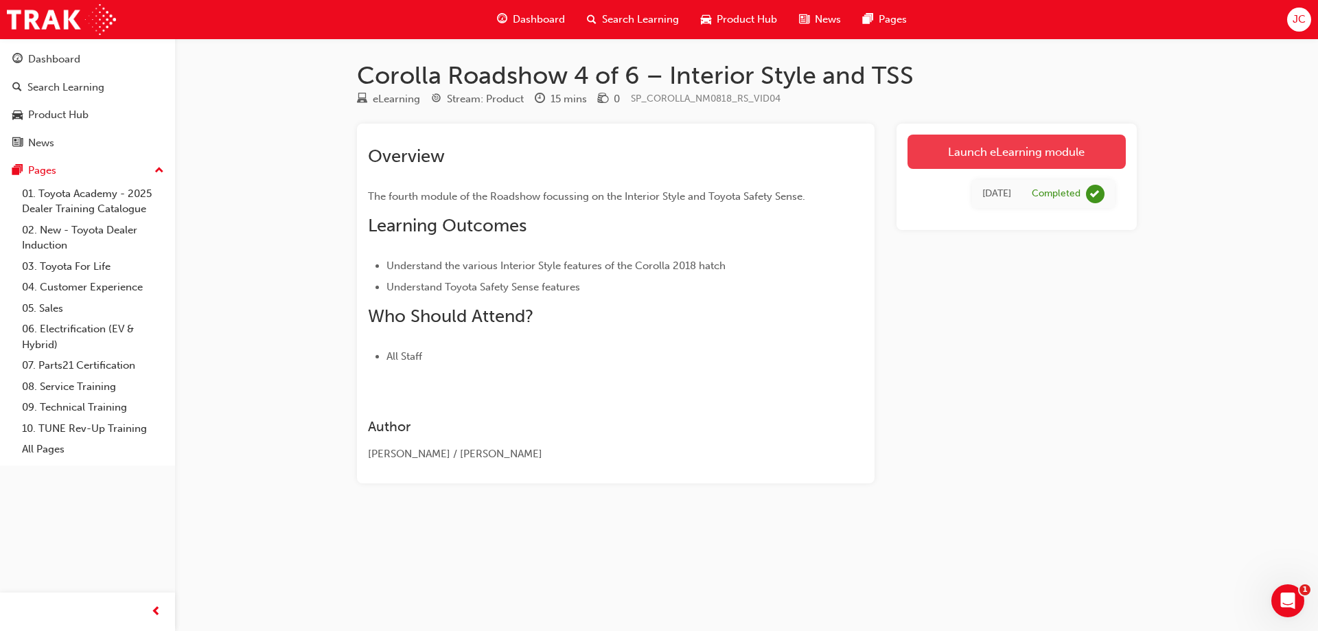
click at [948, 155] on link "Launch eLearning module" at bounding box center [1016, 151] width 218 height 34
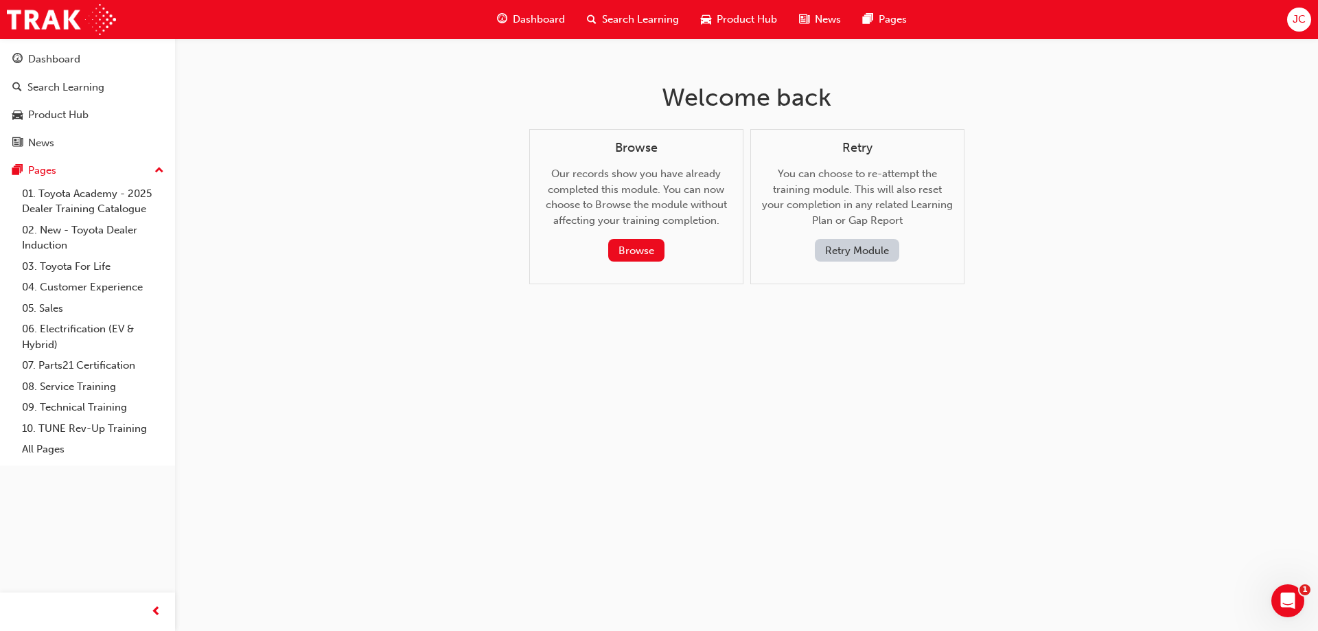
click at [863, 255] on button "Retry Module" at bounding box center [857, 250] width 84 height 23
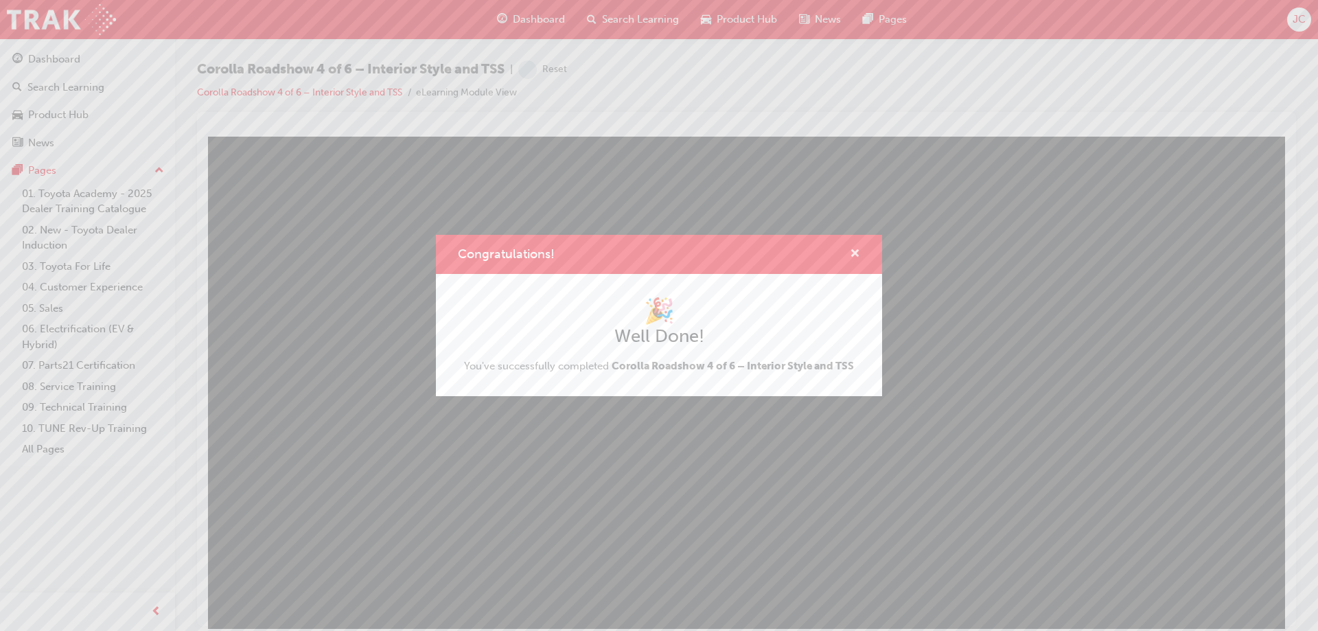
click at [856, 250] on span "cross-icon" at bounding box center [855, 254] width 10 height 12
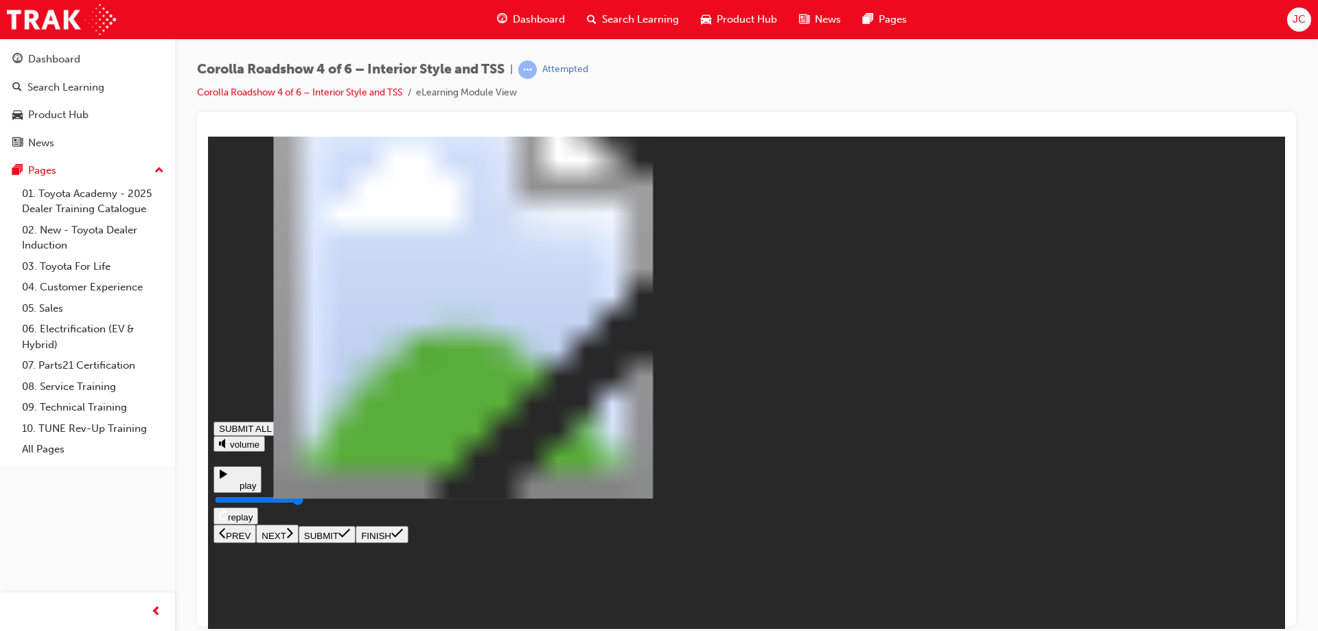
click at [293, 538] on icon at bounding box center [289, 532] width 7 height 12
click at [293, 537] on icon at bounding box center [290, 532] width 6 height 10
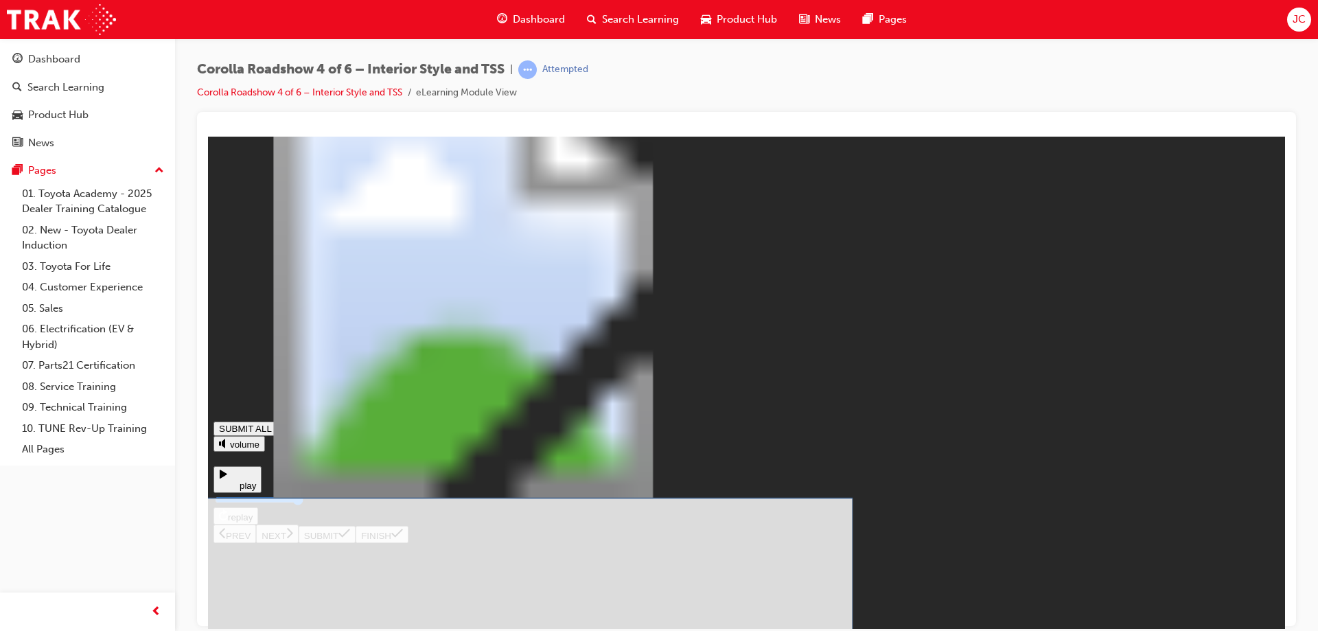
click at [355, 542] on button "SUBMIT" at bounding box center [327, 533] width 57 height 17
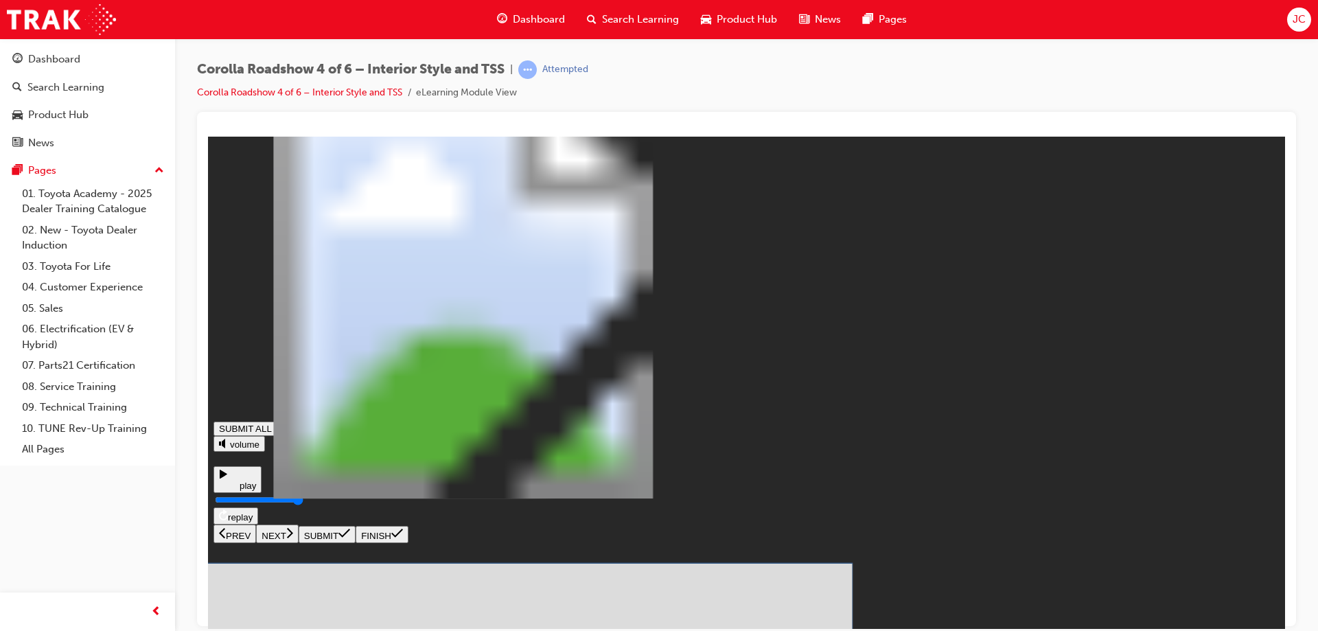
click at [350, 538] on icon at bounding box center [344, 532] width 12 height 11
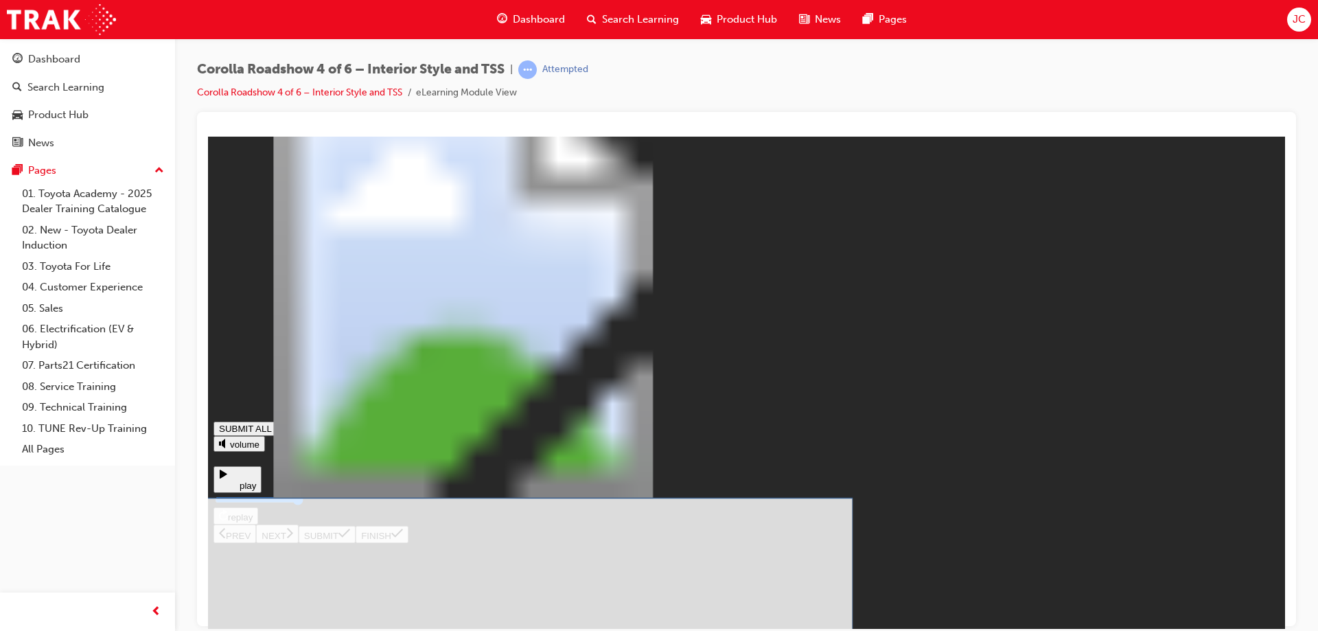
click at [350, 538] on icon at bounding box center [344, 532] width 12 height 11
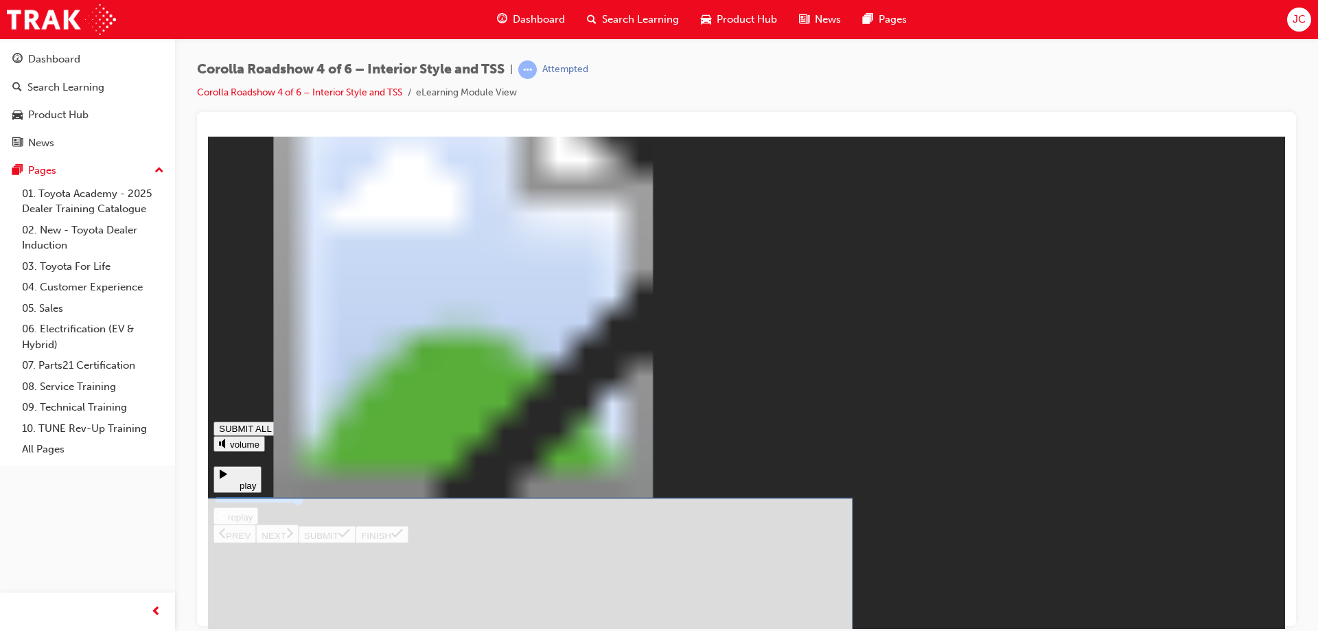
click at [350, 537] on icon at bounding box center [344, 532] width 12 height 9
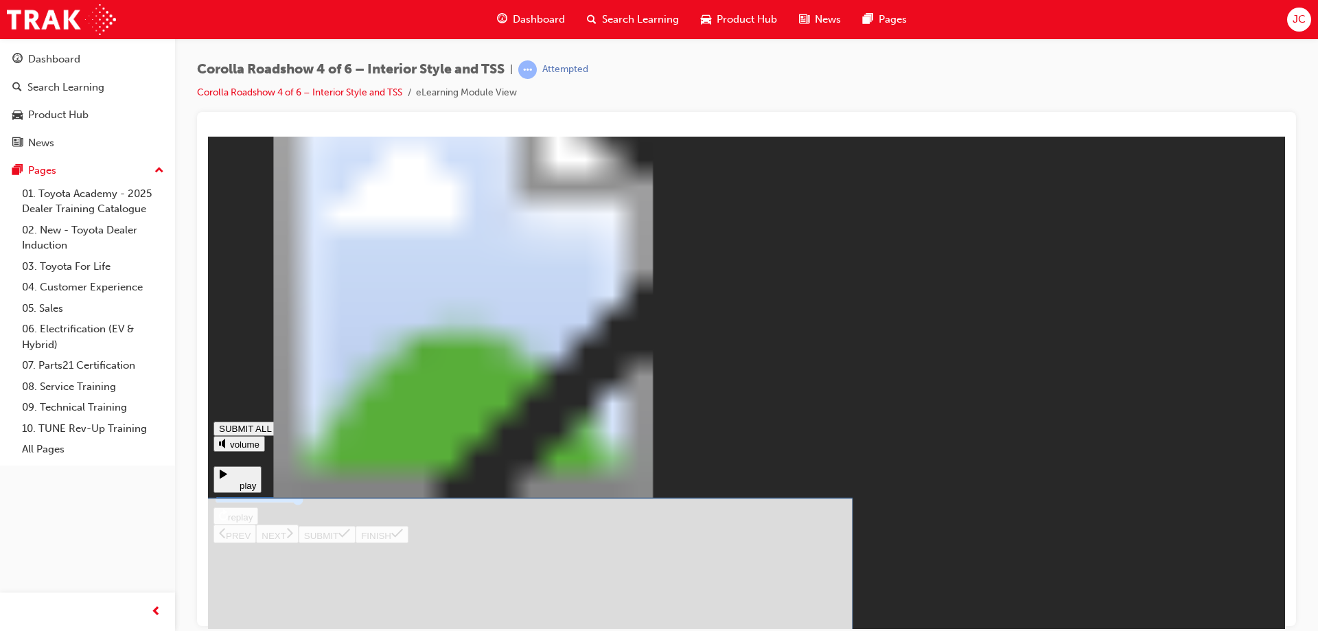
click at [355, 542] on button "SUBMIT" at bounding box center [327, 533] width 57 height 17
click at [350, 537] on icon at bounding box center [344, 532] width 12 height 9
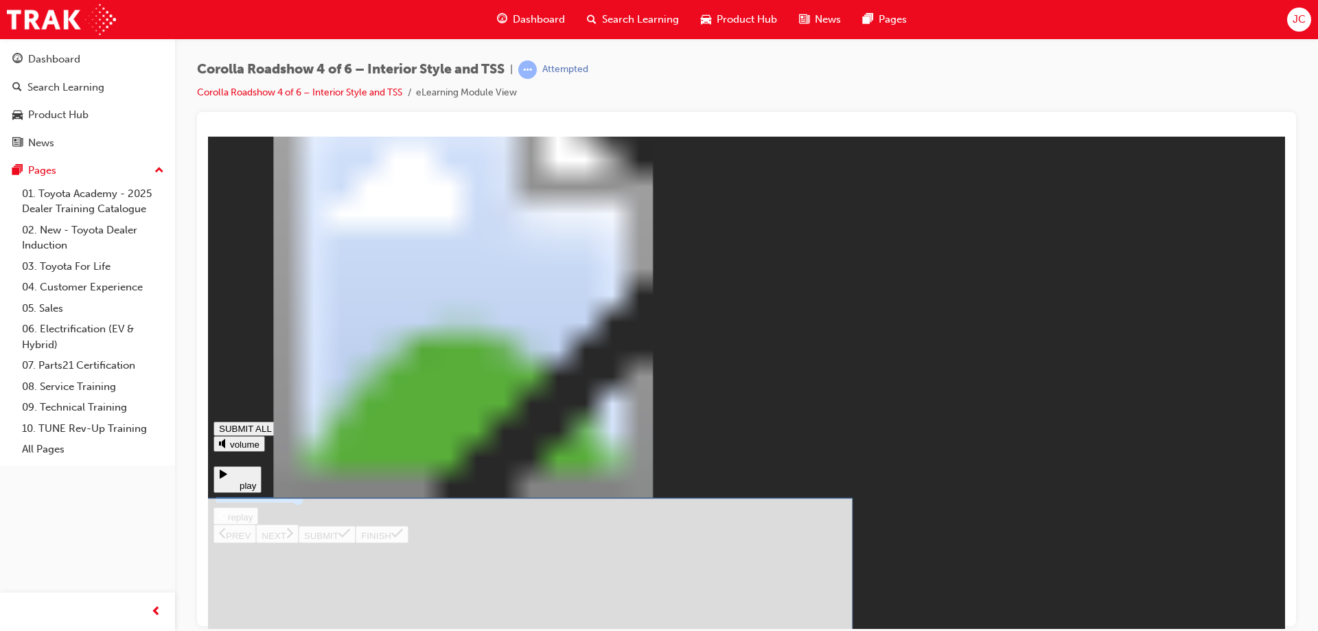
click at [350, 538] on icon at bounding box center [344, 532] width 12 height 11
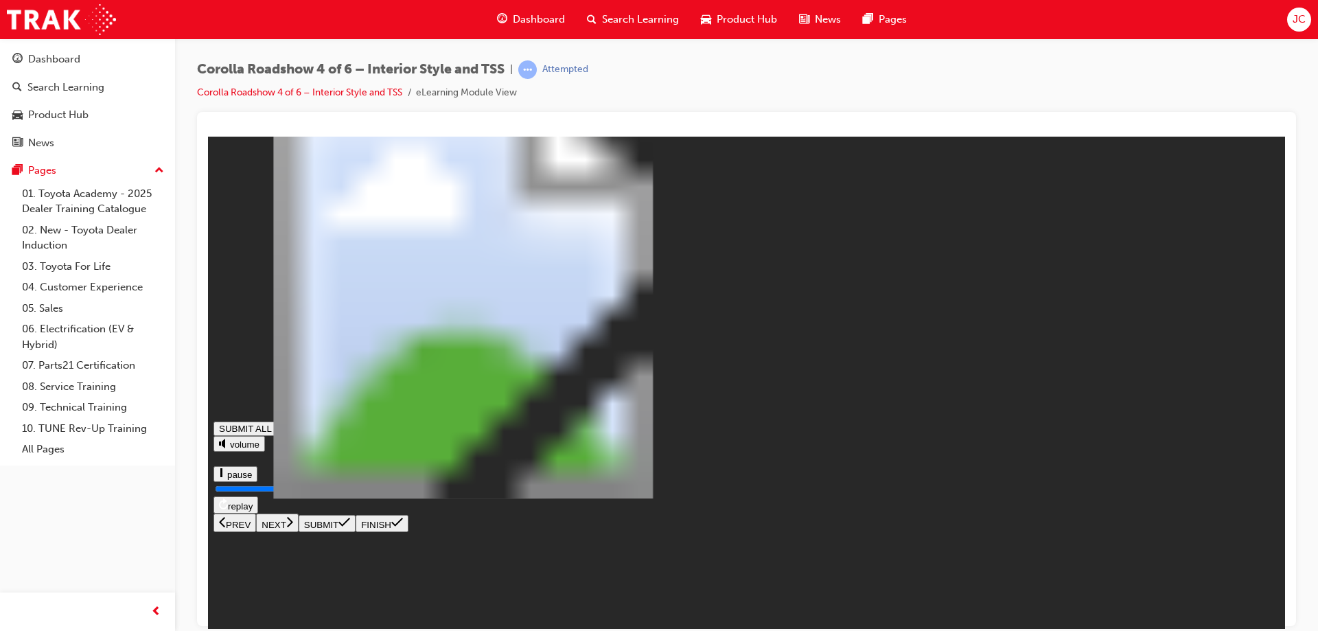
type input "1"
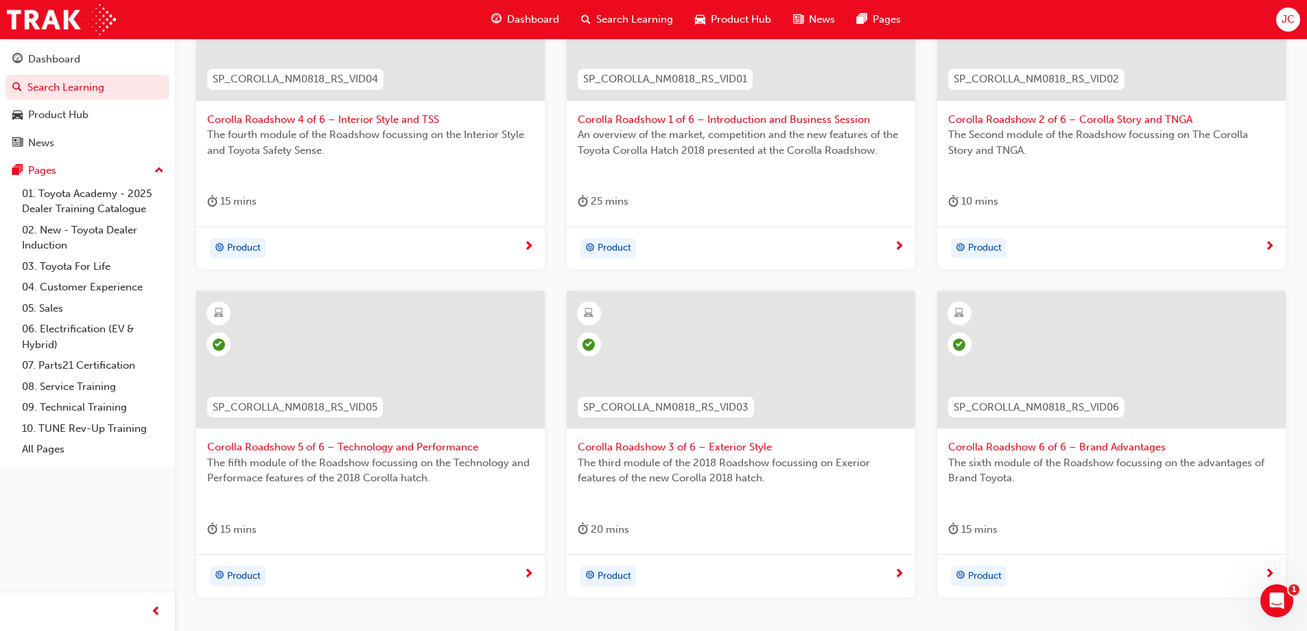
scroll to position [355, 0]
click at [291, 443] on span "Corolla Roadshow 5 of 6 – Technology and Performance" at bounding box center [370, 446] width 327 height 16
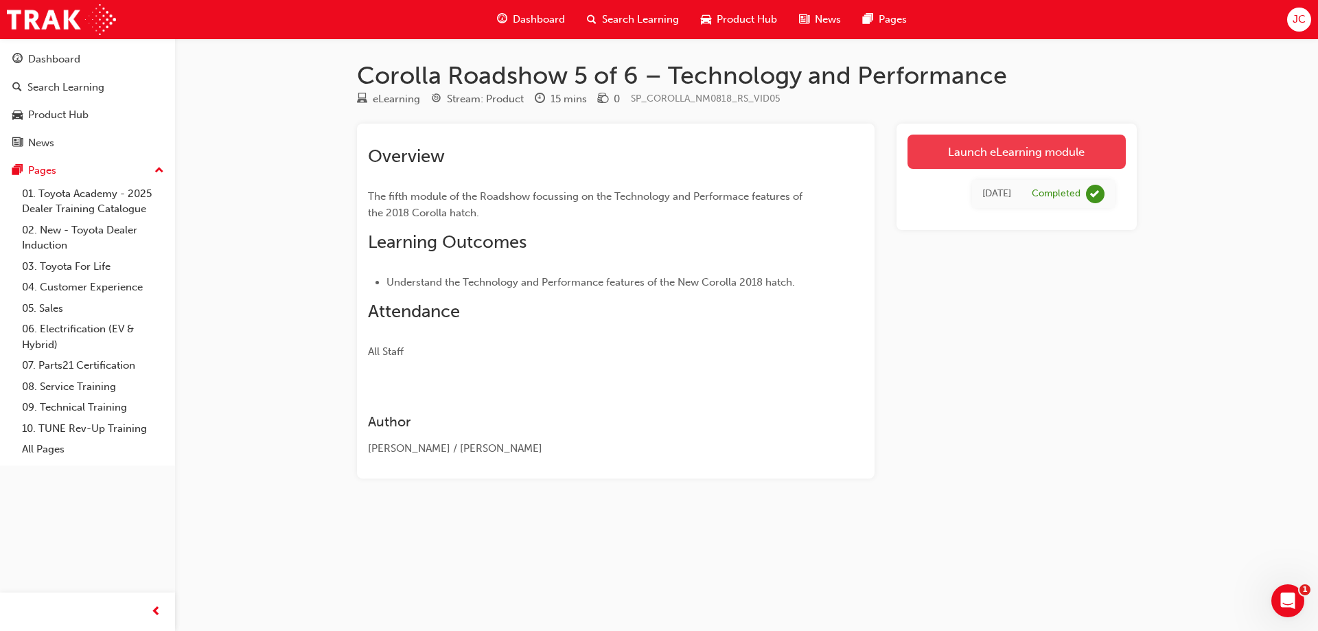
click at [1015, 155] on link "Launch eLearning module" at bounding box center [1016, 151] width 218 height 34
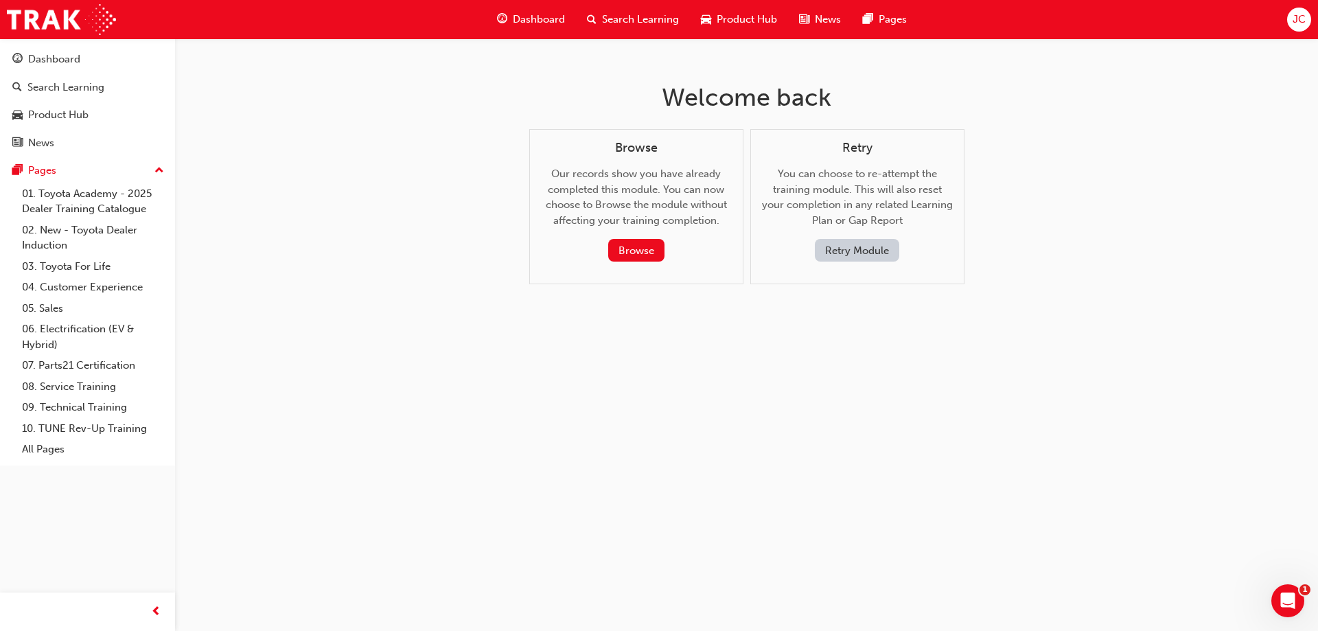
click at [869, 249] on button "Retry Module" at bounding box center [857, 250] width 84 height 23
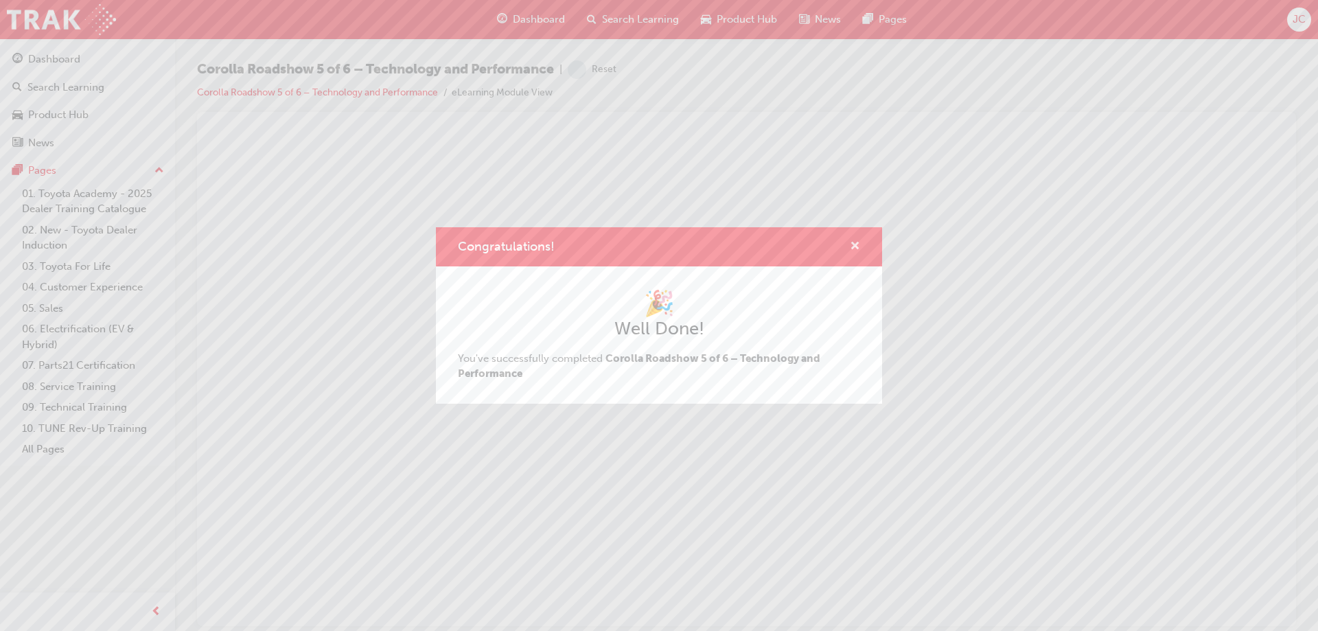
click at [852, 244] on span "cross-icon" at bounding box center [855, 247] width 10 height 12
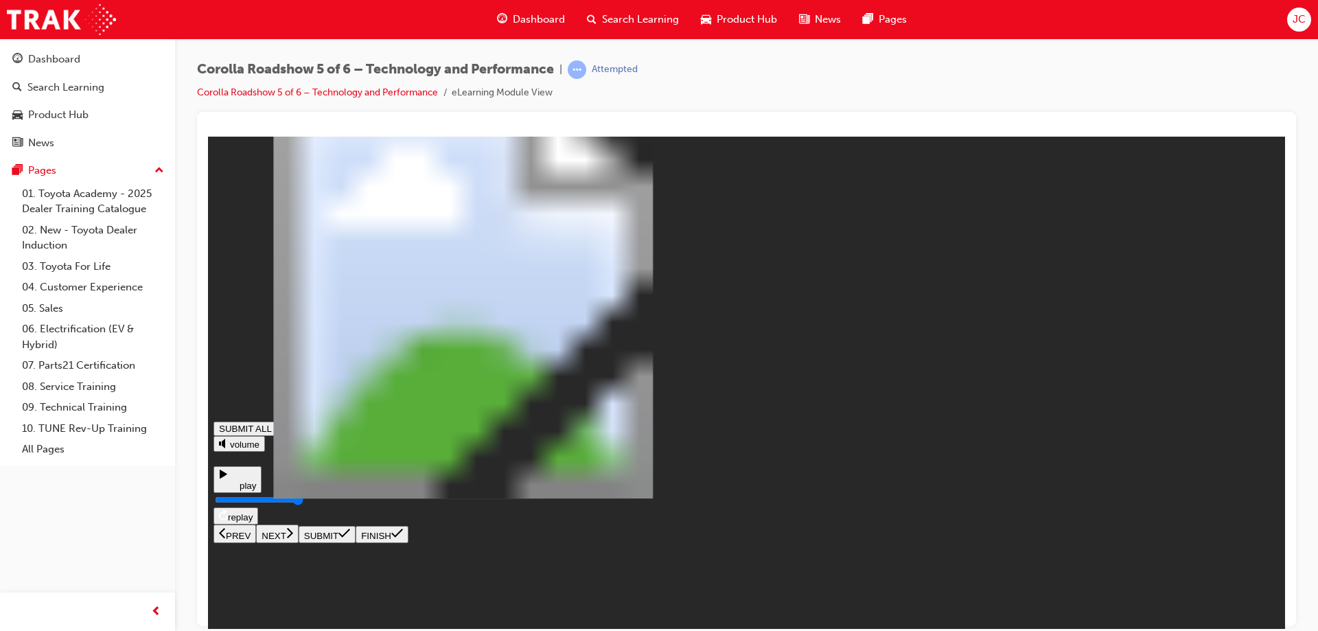
click at [293, 538] on icon at bounding box center [289, 532] width 7 height 12
click at [293, 526] on icon at bounding box center [290, 521] width 6 height 10
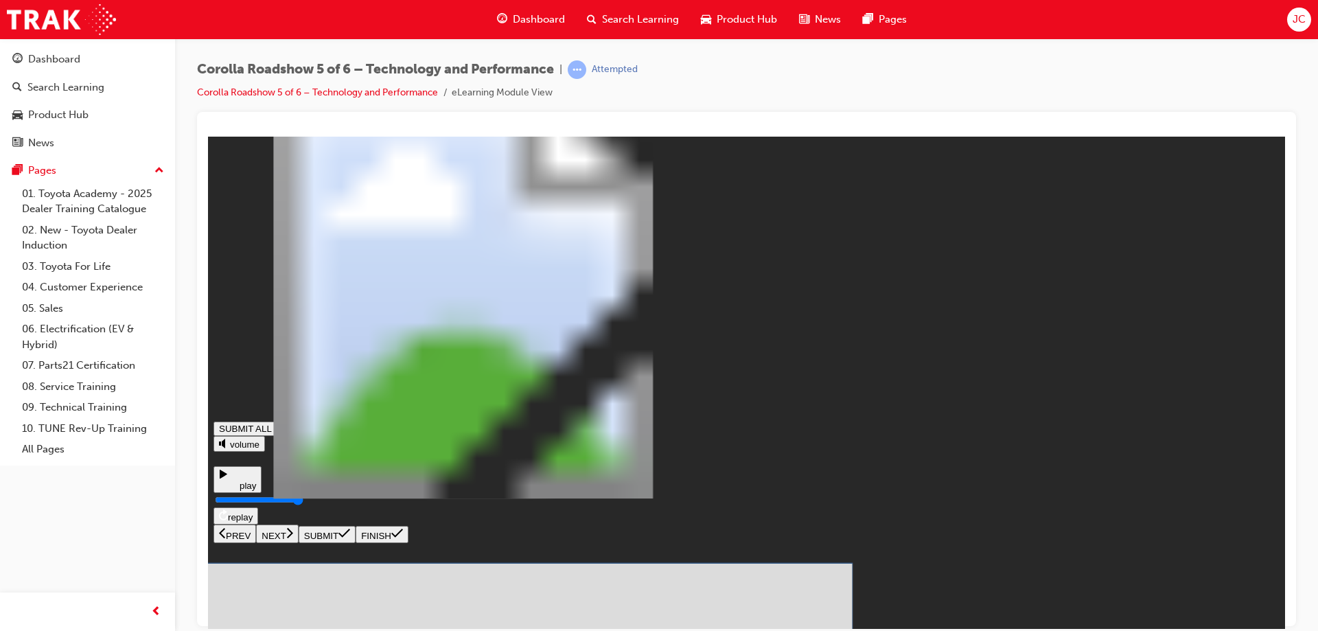
click at [350, 538] on icon at bounding box center [344, 532] width 12 height 11
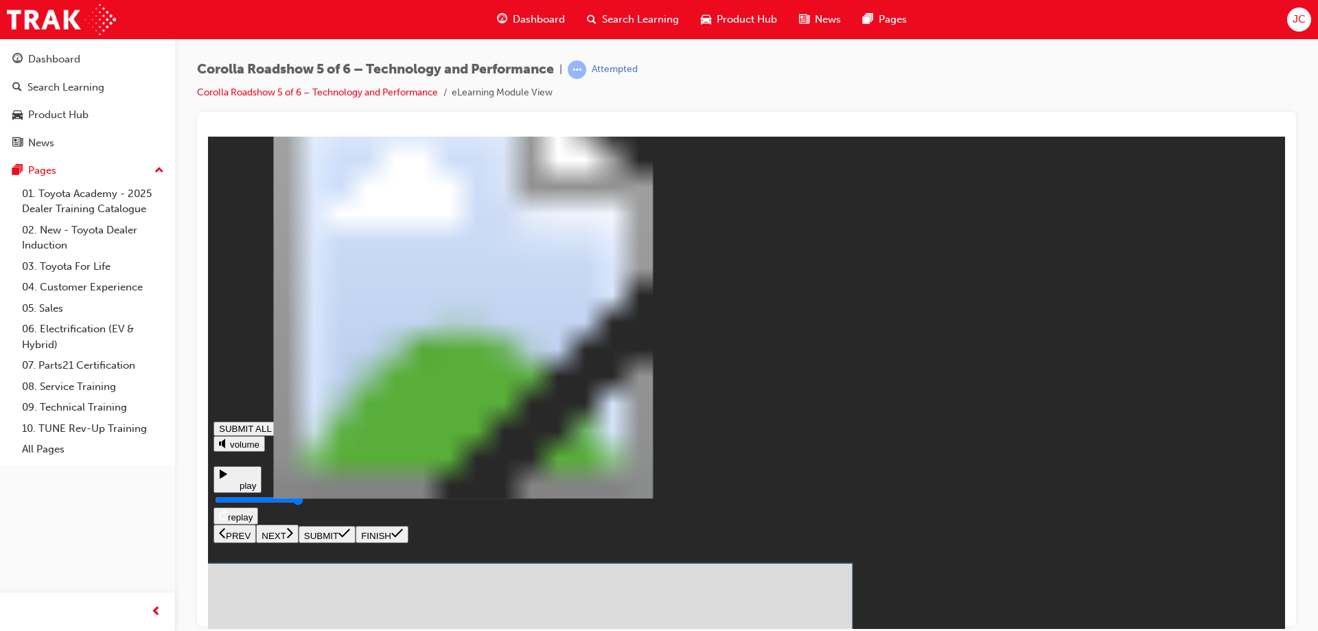
click at [350, 538] on icon at bounding box center [344, 532] width 12 height 11
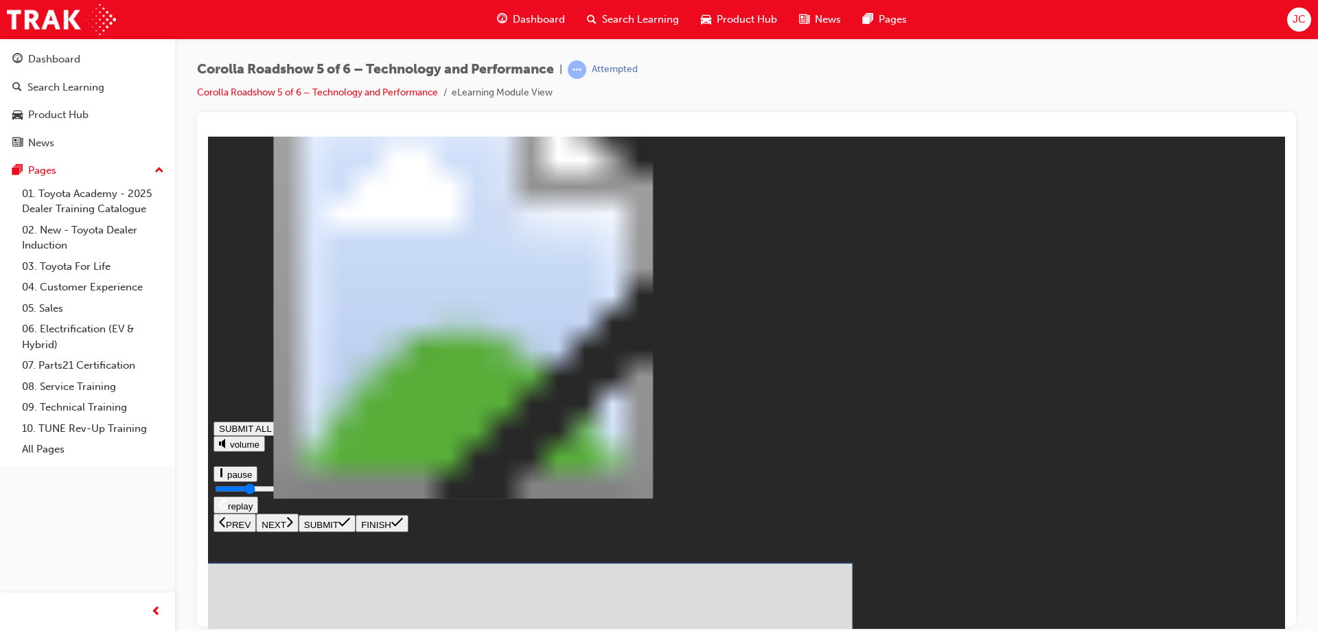
click at [355, 542] on button "SUBMIT" at bounding box center [327, 533] width 57 height 17
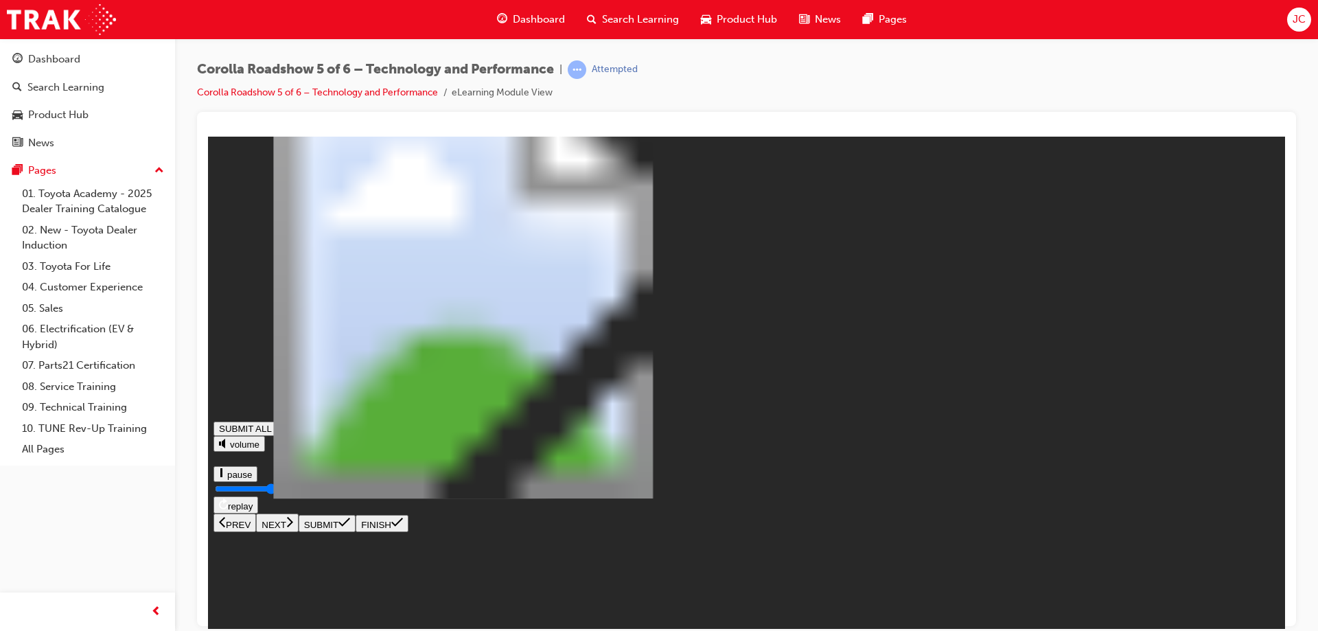
type input "0.687"
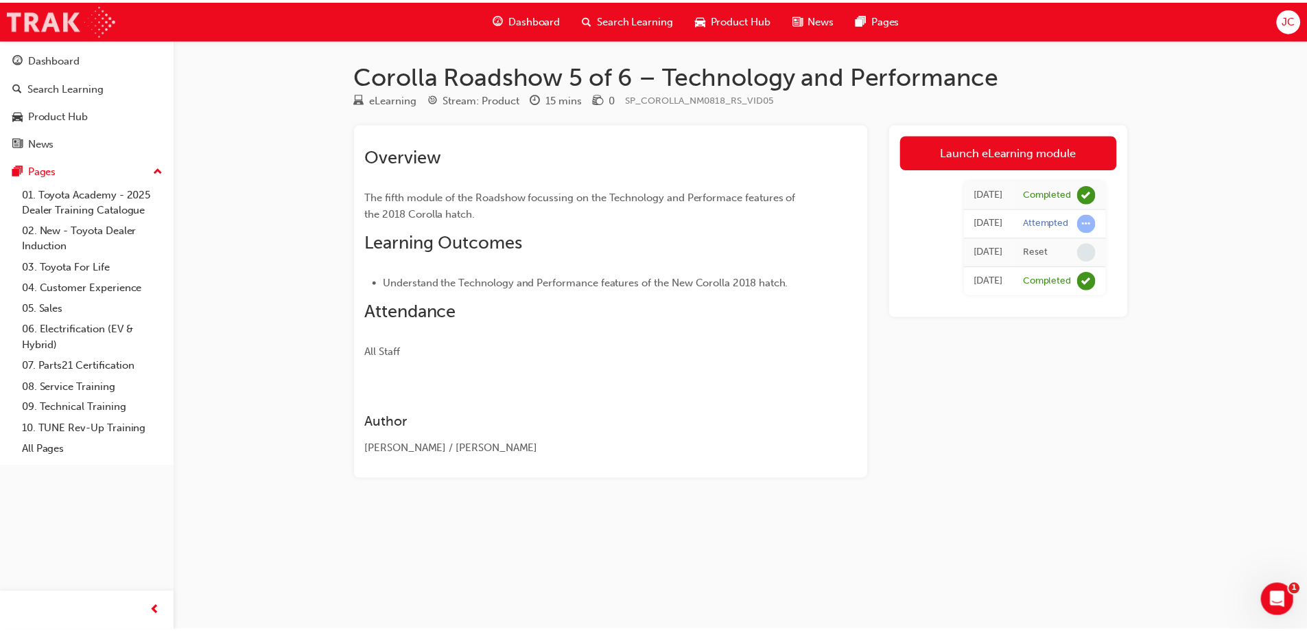
scroll to position [355, 0]
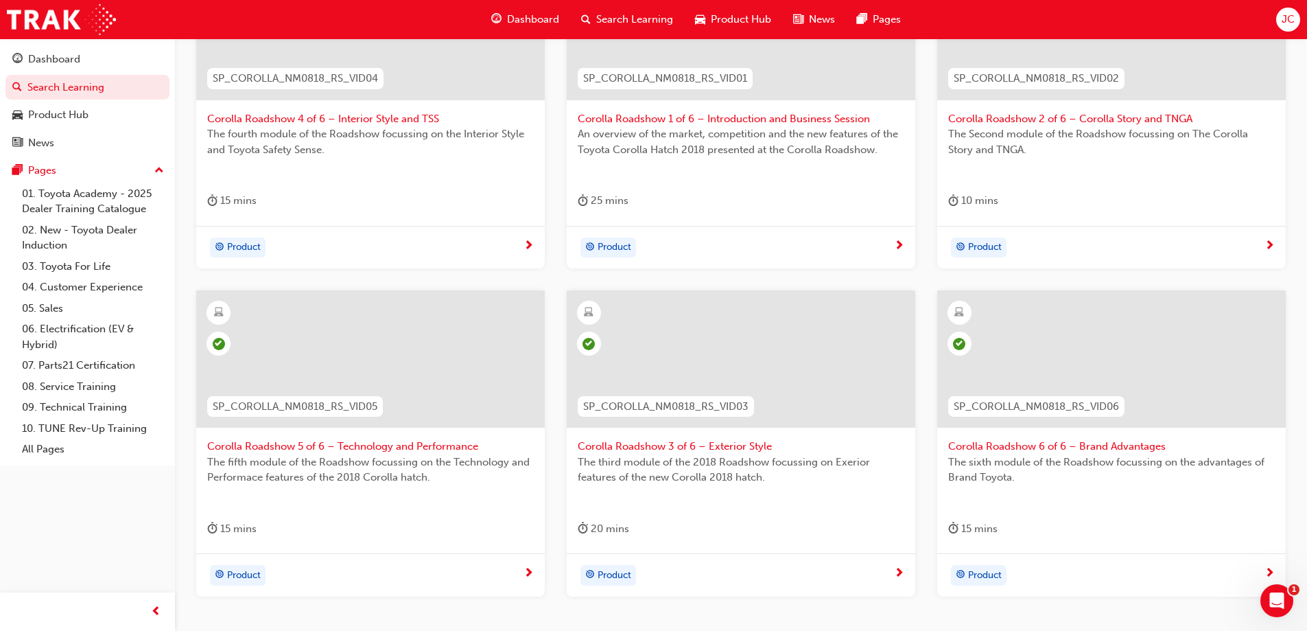
click at [1042, 445] on span "Corolla Roadshow 6 of 6 – Brand Advantages" at bounding box center [1111, 446] width 327 height 16
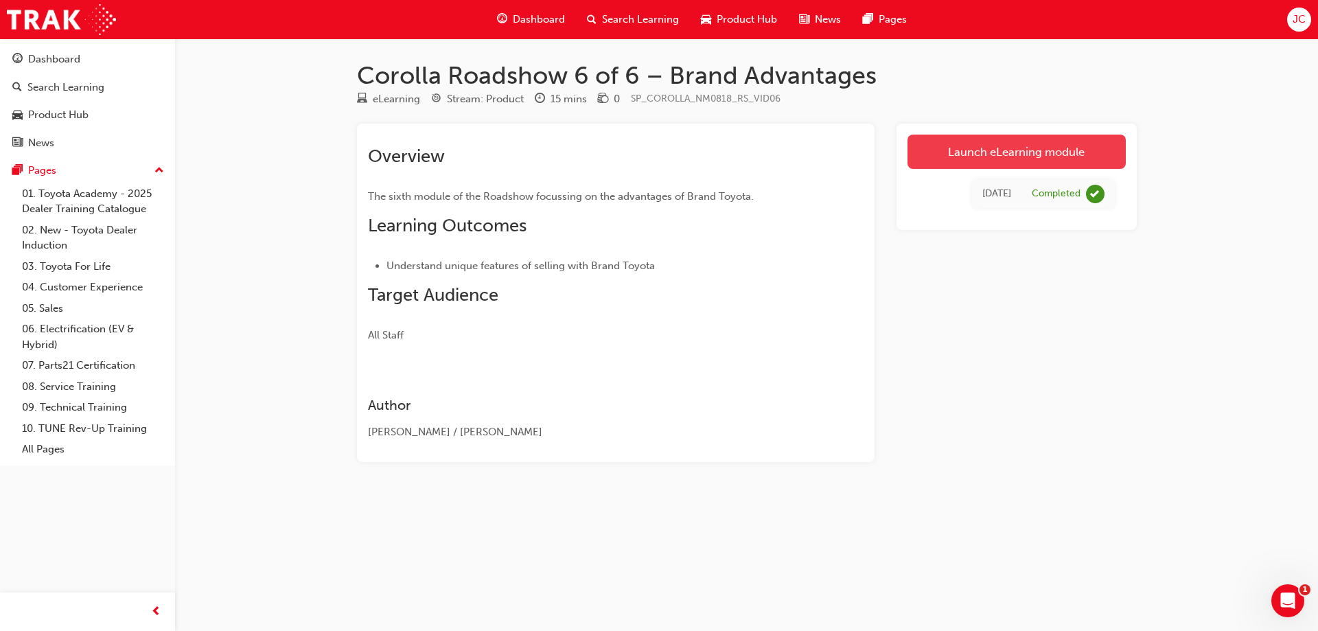
click at [960, 148] on link "Launch eLearning module" at bounding box center [1016, 151] width 218 height 34
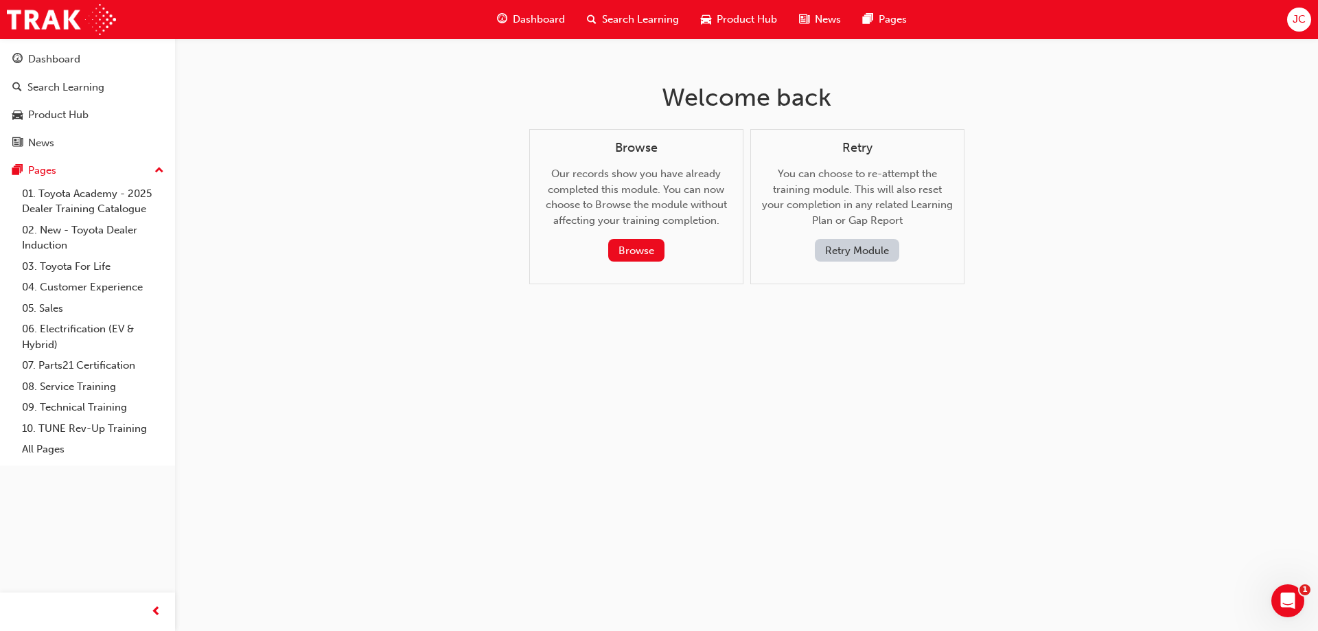
click at [856, 248] on button "Retry Module" at bounding box center [857, 250] width 84 height 23
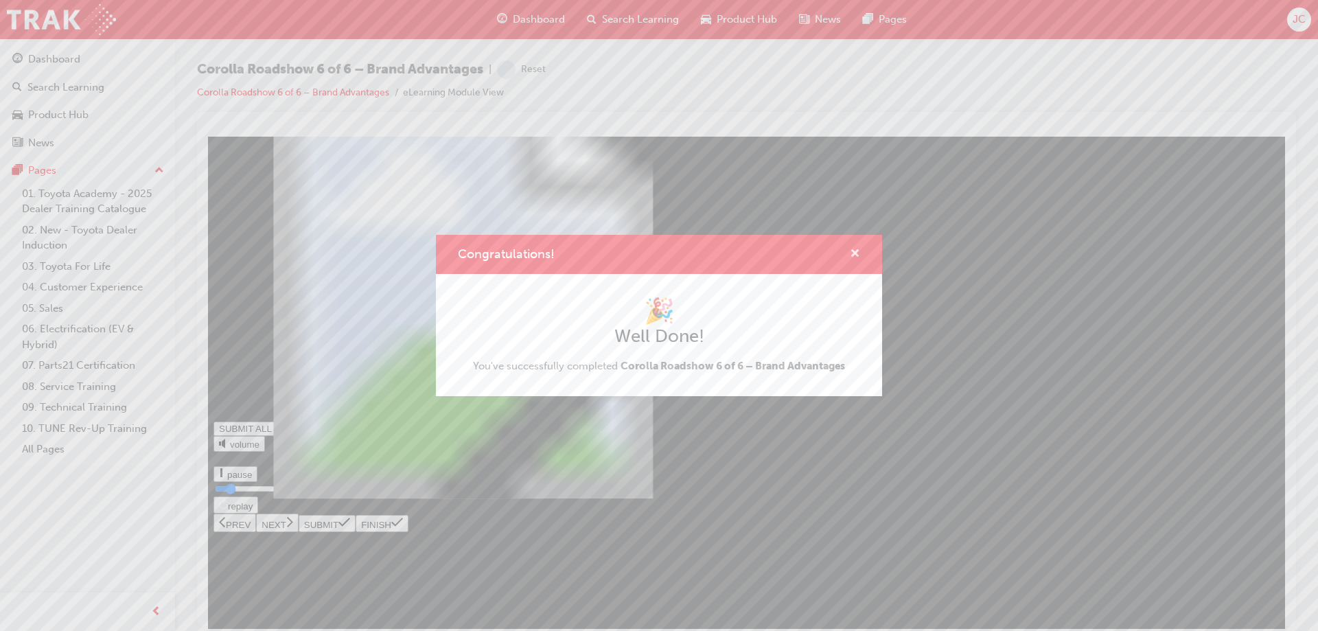
click at [852, 248] on span "cross-icon" at bounding box center [855, 254] width 10 height 12
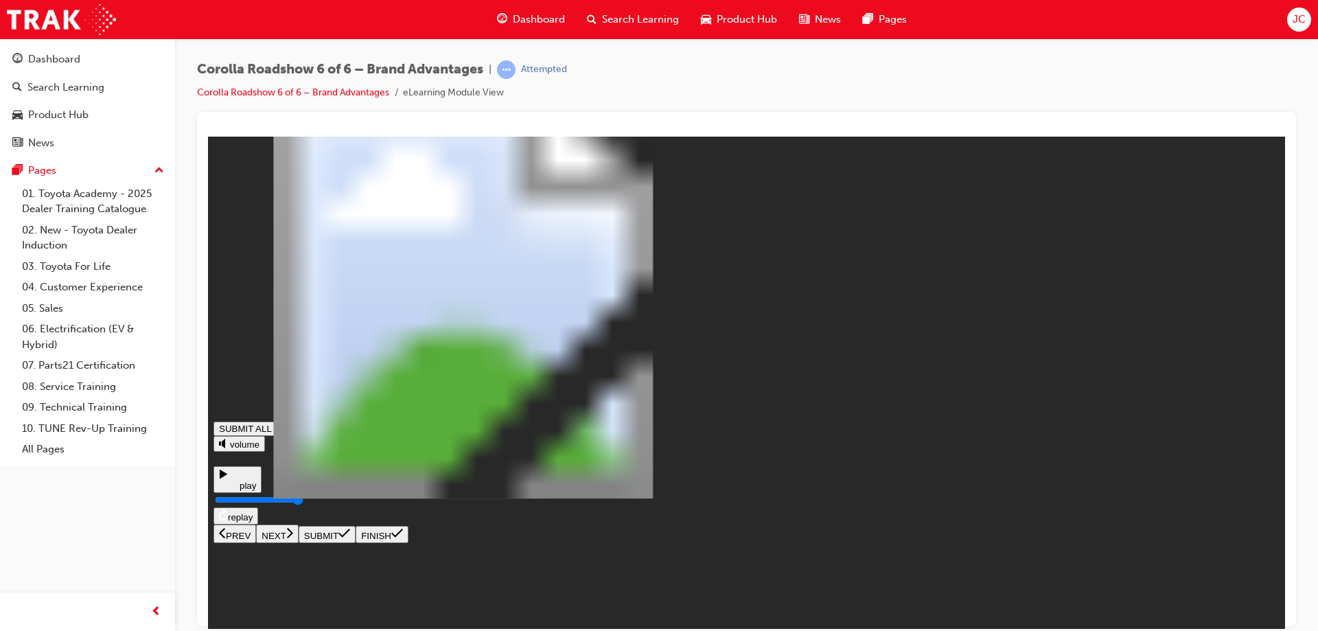
click at [293, 538] on icon at bounding box center [289, 532] width 7 height 12
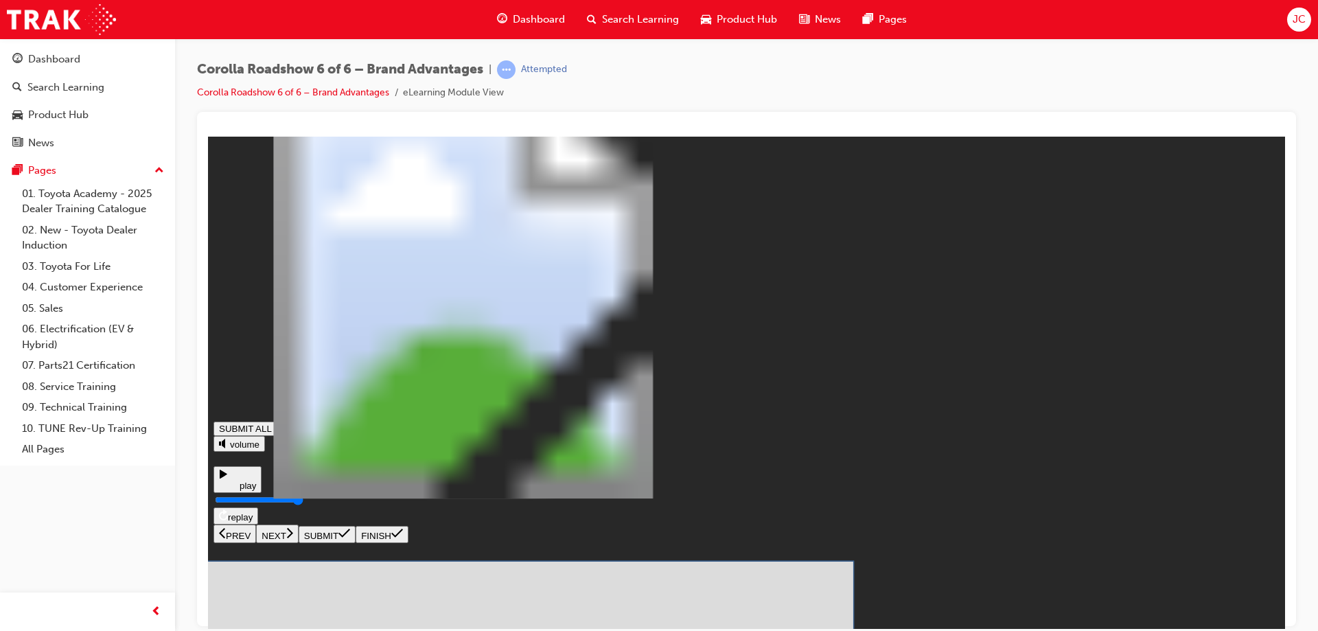
click at [350, 537] on icon at bounding box center [344, 532] width 12 height 9
click at [350, 538] on icon at bounding box center [344, 532] width 12 height 11
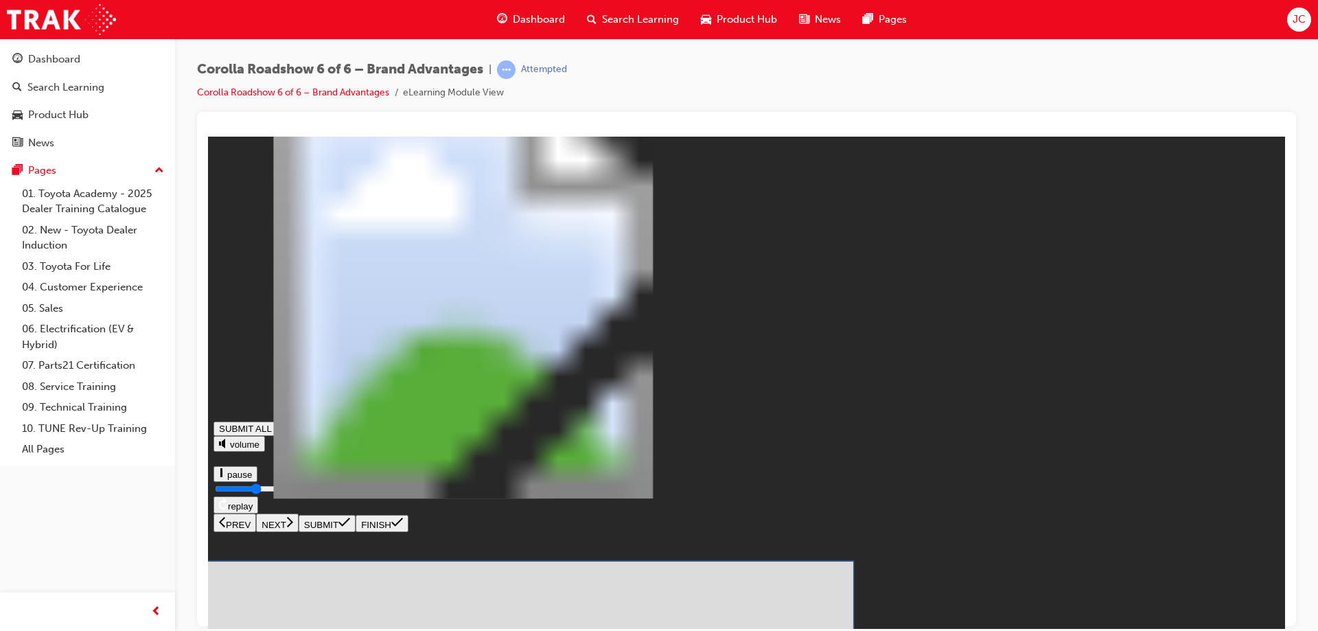
click at [350, 537] on icon at bounding box center [344, 532] width 12 height 9
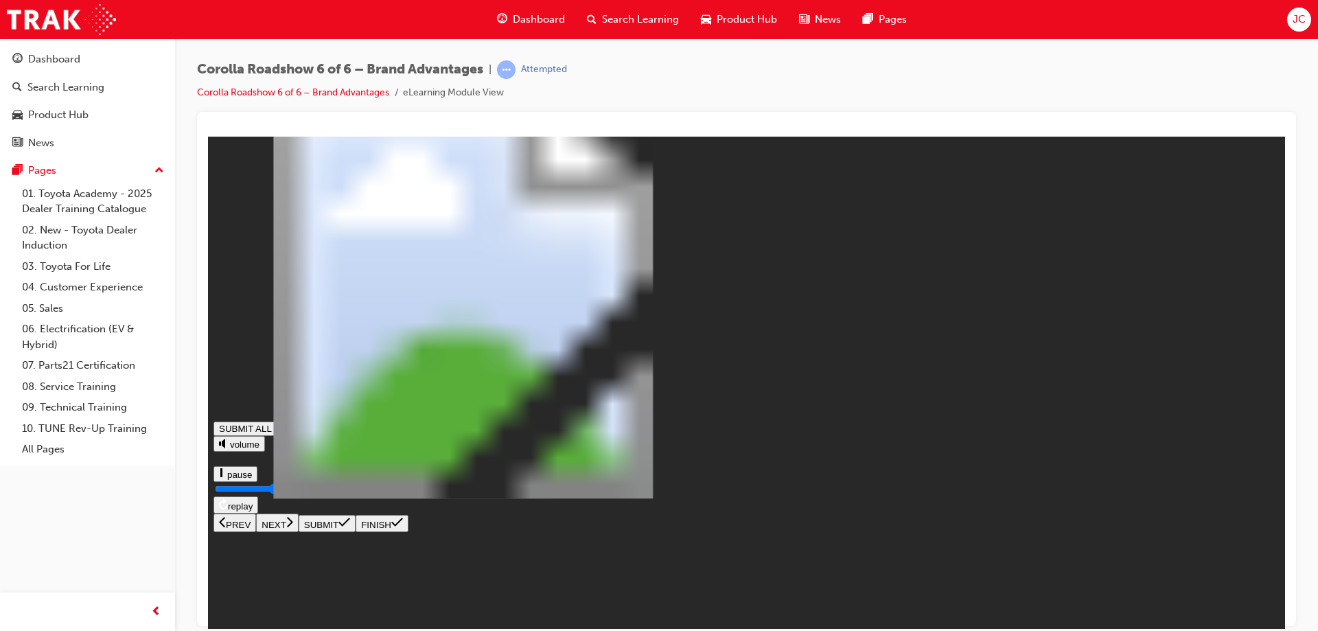
type input "0.724"
